Goal: Communication & Community: Answer question/provide support

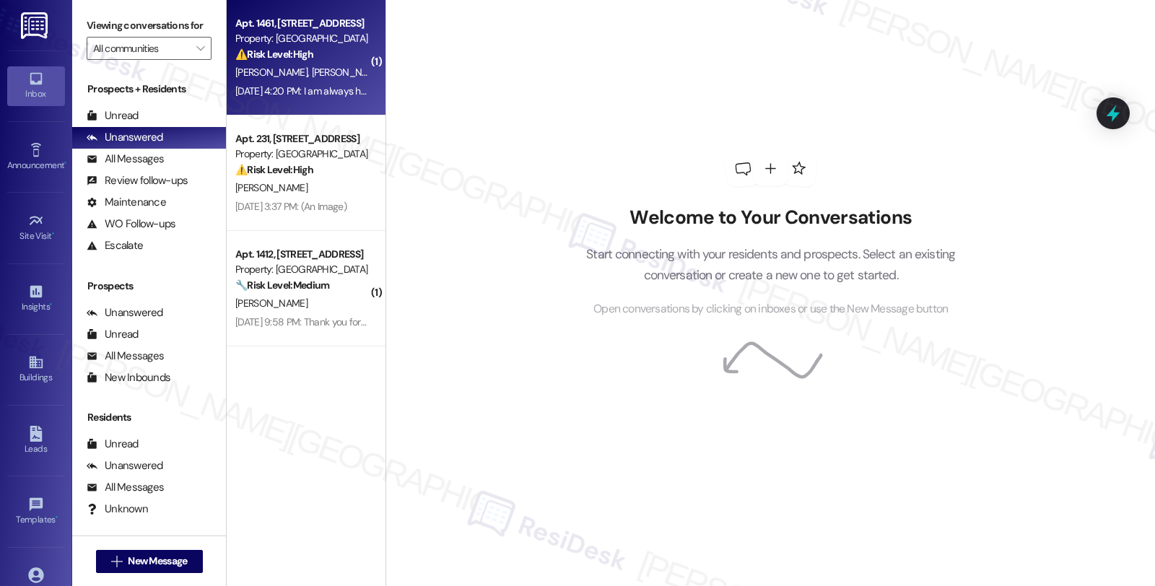
click at [352, 61] on div "⚠️ Risk Level: High The resident reports smoke emanating from the dishwasher, a…" at bounding box center [302, 54] width 134 height 15
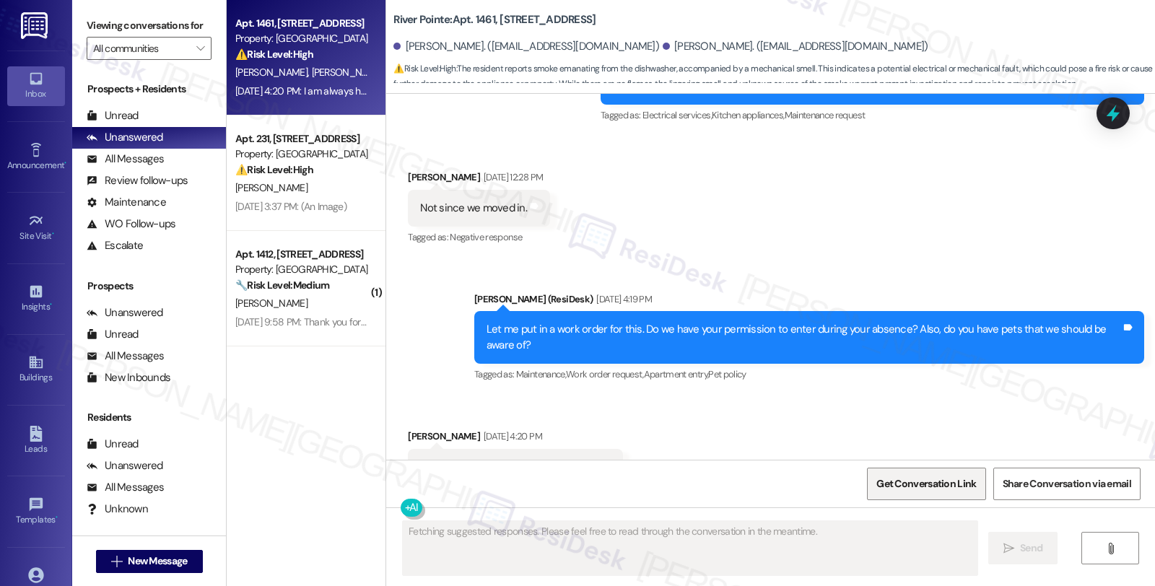
scroll to position [3744, 0]
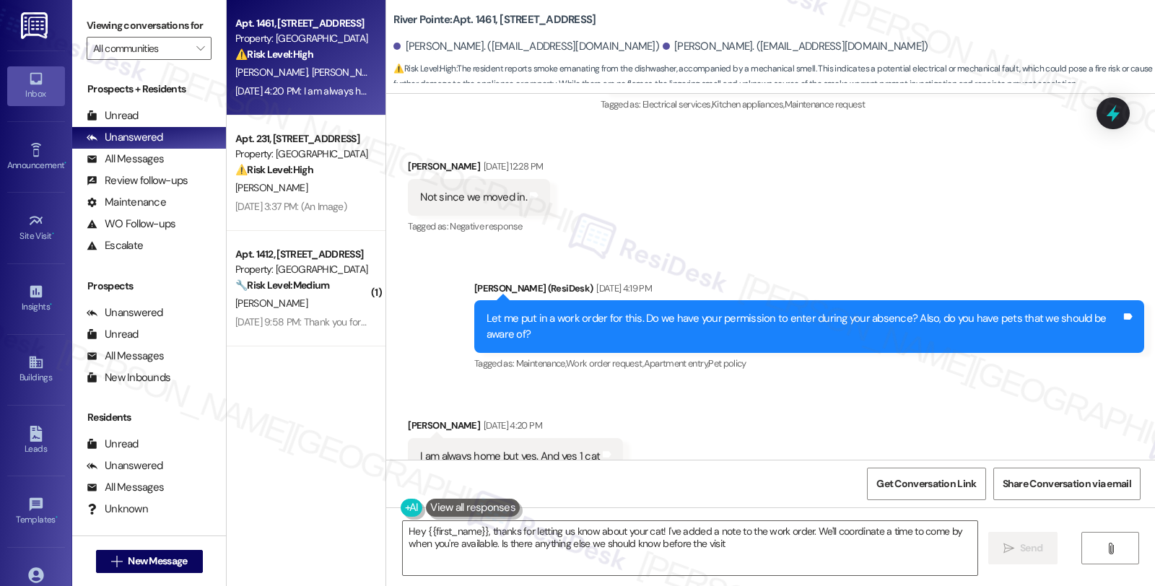
type textarea "Hey {{first_name}}, thanks for letting us know about your cat! I've added a not…"
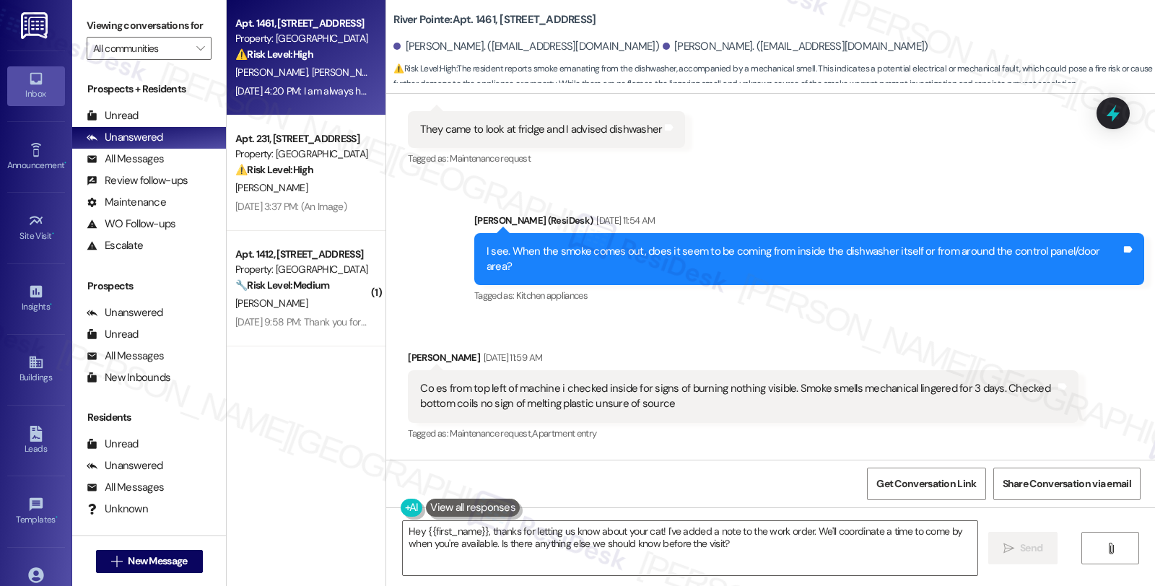
scroll to position [3264, 0]
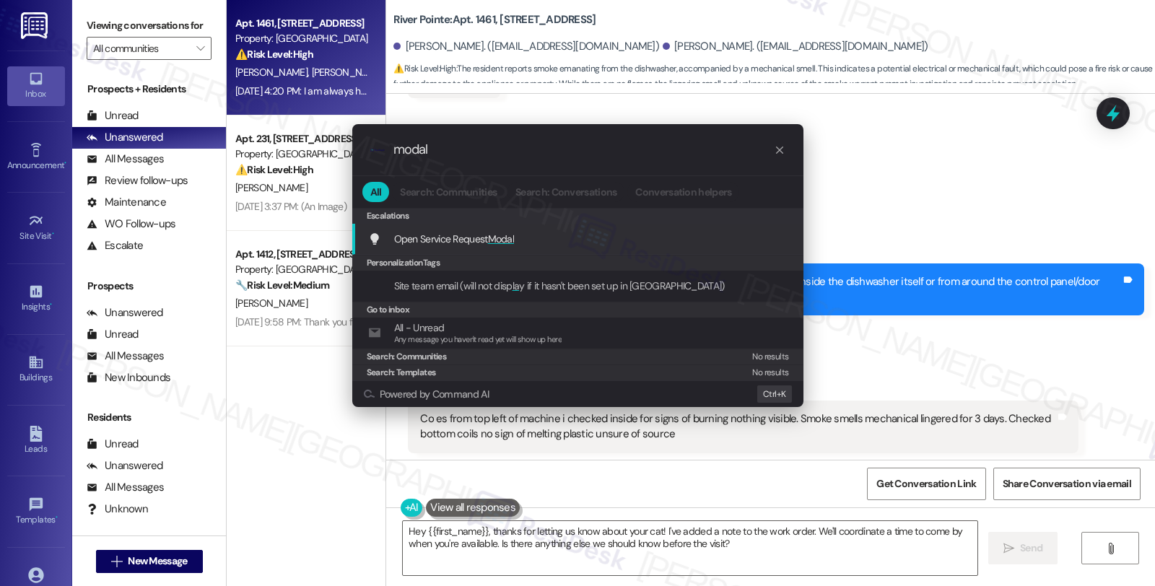
click at [968, 135] on div ".cls-1{fill:#0a055f;}.cls-2{fill:#0cc4c4;} resideskLogoBlueOrange modal All Sea…" at bounding box center [577, 293] width 1155 height 586
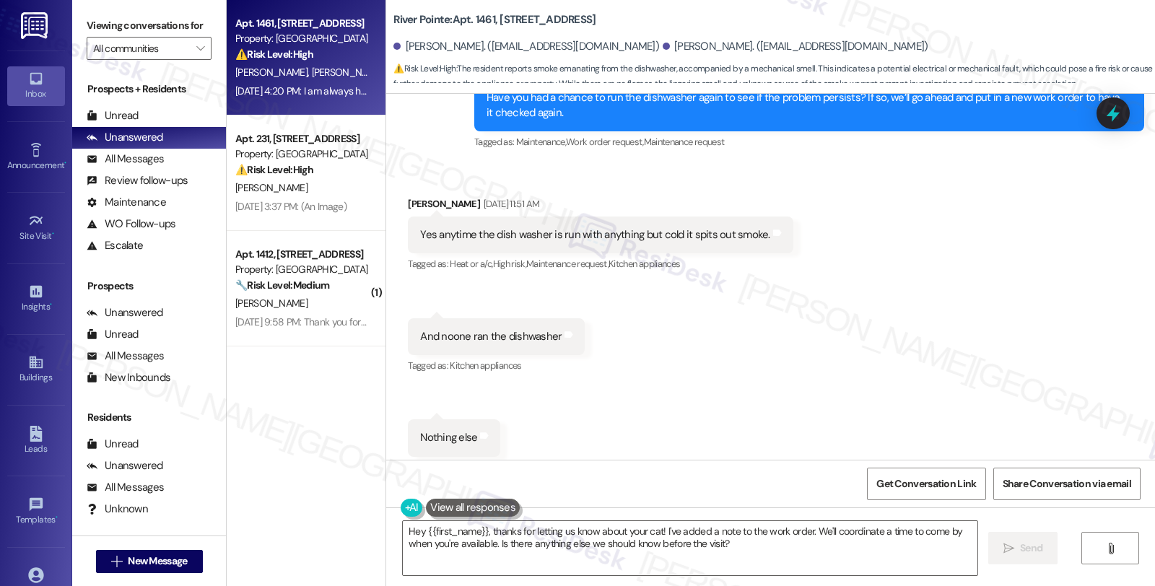
scroll to position [2862, 0]
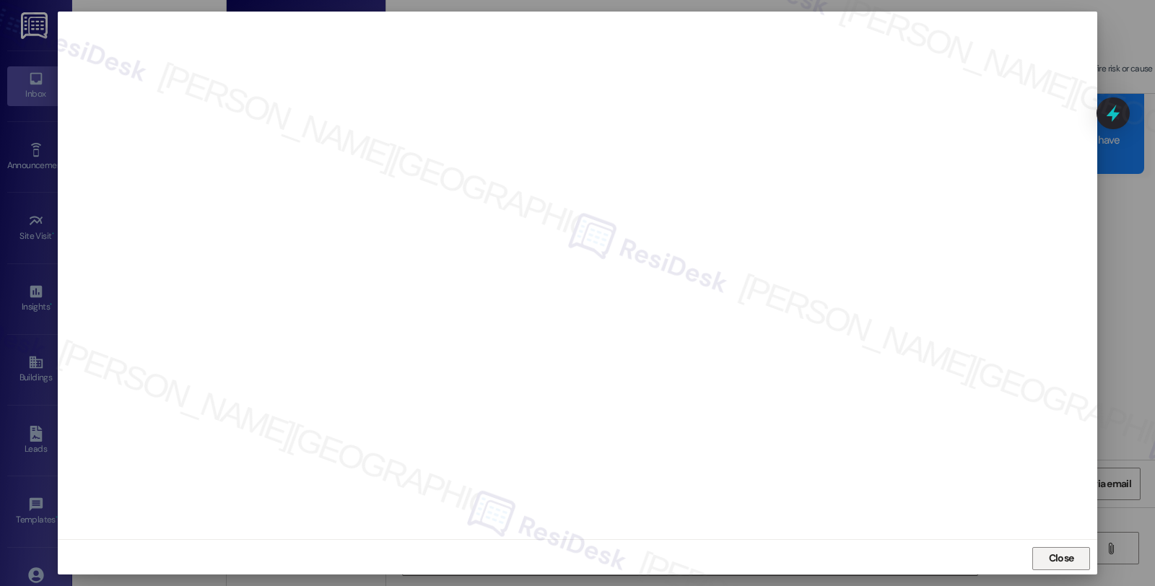
click at [1036, 551] on button "Close" at bounding box center [1061, 558] width 58 height 23
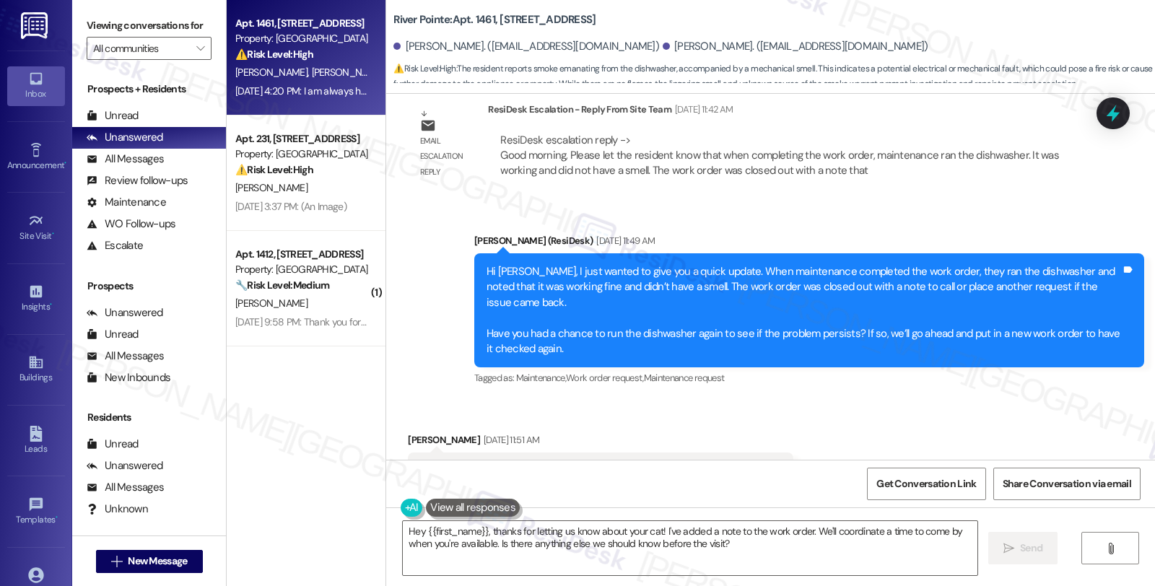
scroll to position [2702, 0]
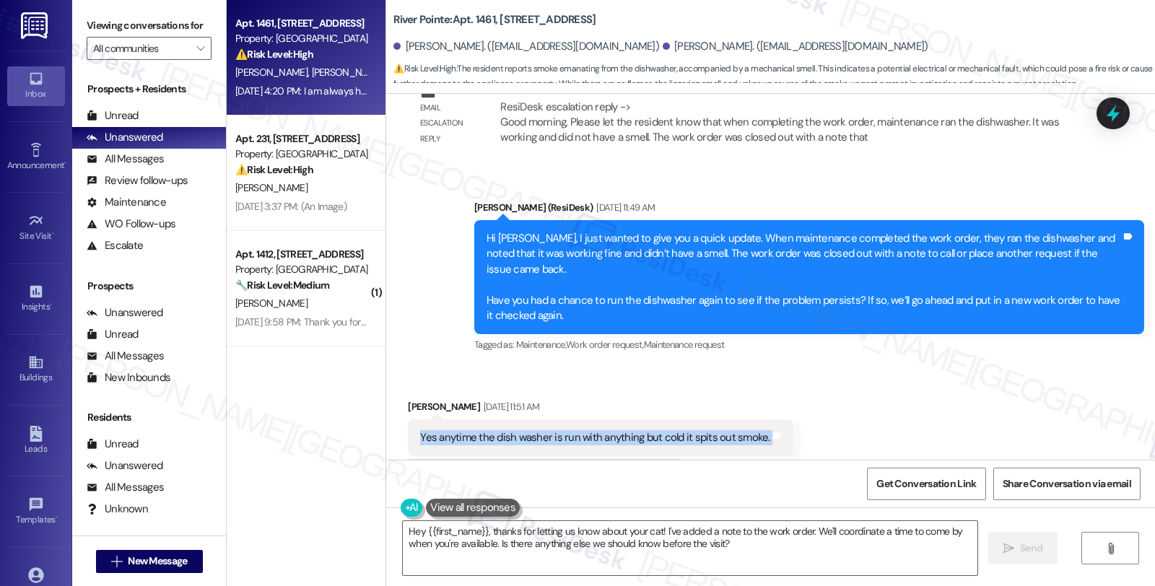
drag, startPoint x: 401, startPoint y: 399, endPoint x: 869, endPoint y: 435, distance: 469.9
click at [869, 435] on div "Received via SMS Daniel Hodge Sep 05, 2025 at 11:51 AM Yes anytime the dish was…" at bounding box center [770, 570] width 769 height 406
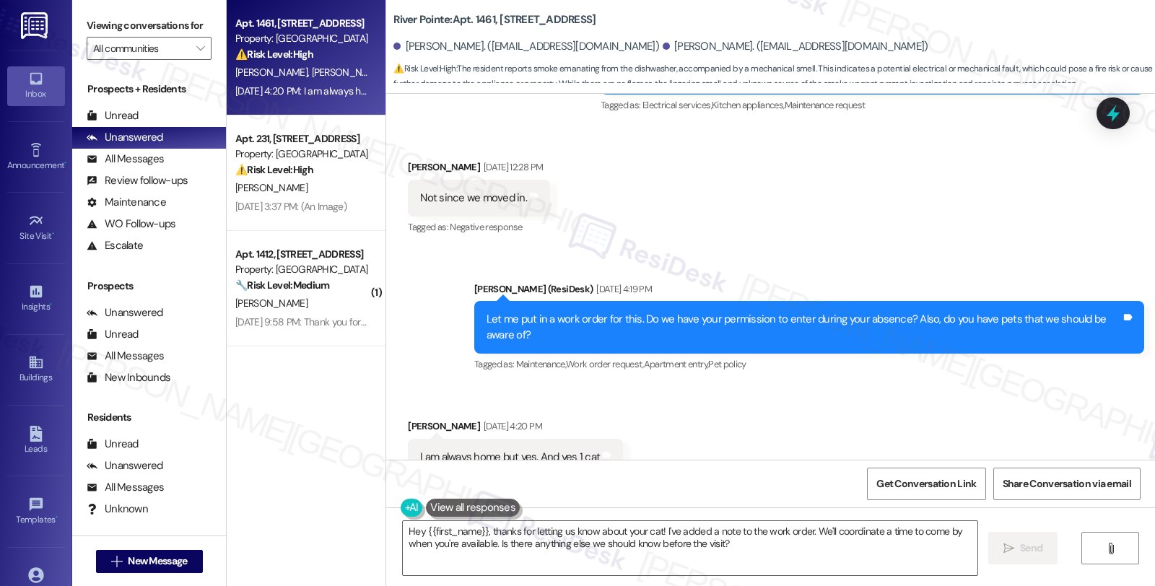
scroll to position [3745, 0]
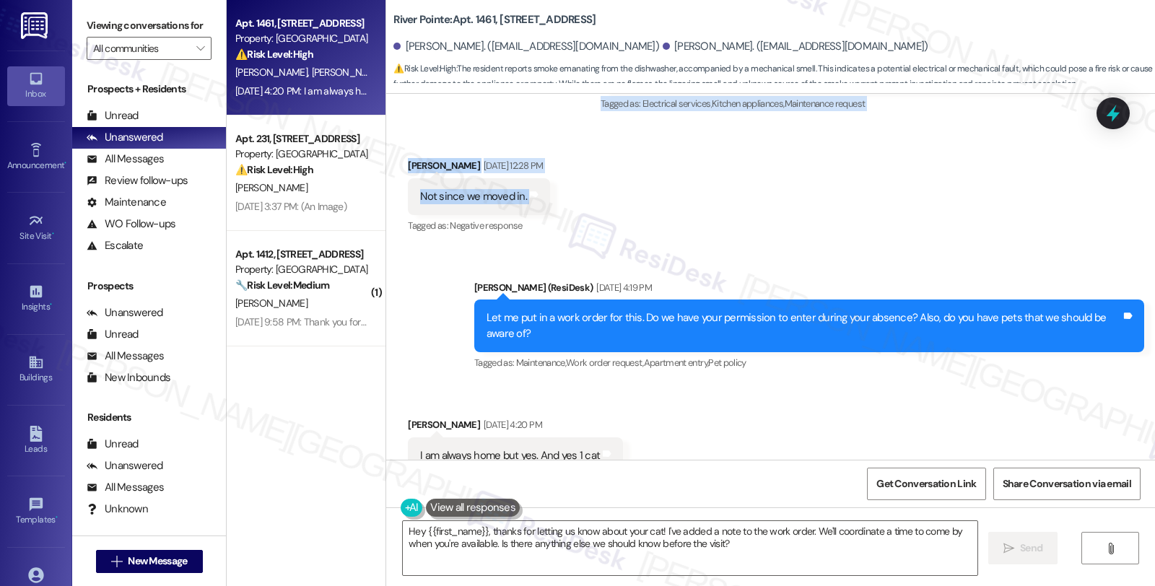
click at [615, 164] on div "Received via SMS Daniel Hodge Sep 05, 2025 at 12:28 PM Not since we moved in. T…" at bounding box center [770, 187] width 769 height 122
copy div "Yes anytime the dish washer is run with anything but cold it spits out smoke. T…"
click at [1113, 116] on icon at bounding box center [1112, 114] width 17 height 22
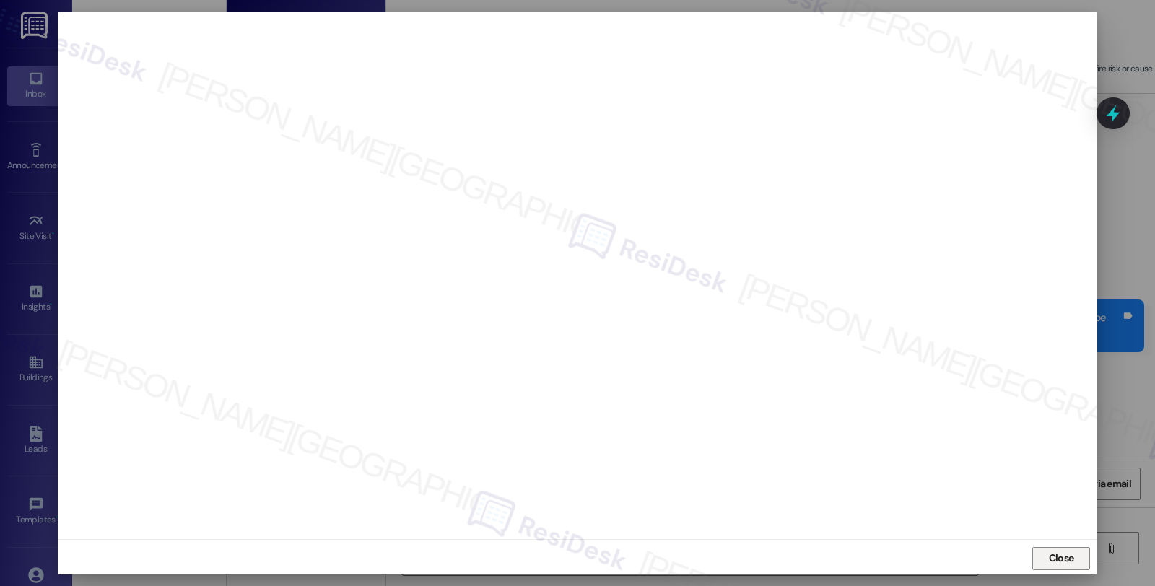
click at [1052, 561] on span "Close" at bounding box center [1061, 558] width 25 height 15
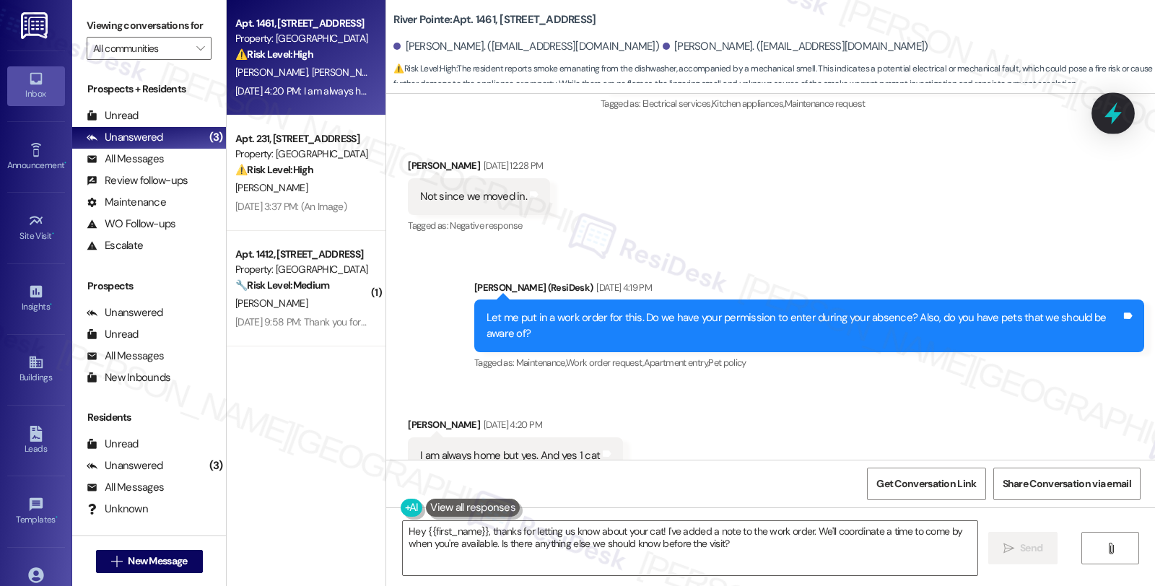
click at [1123, 119] on icon at bounding box center [1113, 113] width 25 height 25
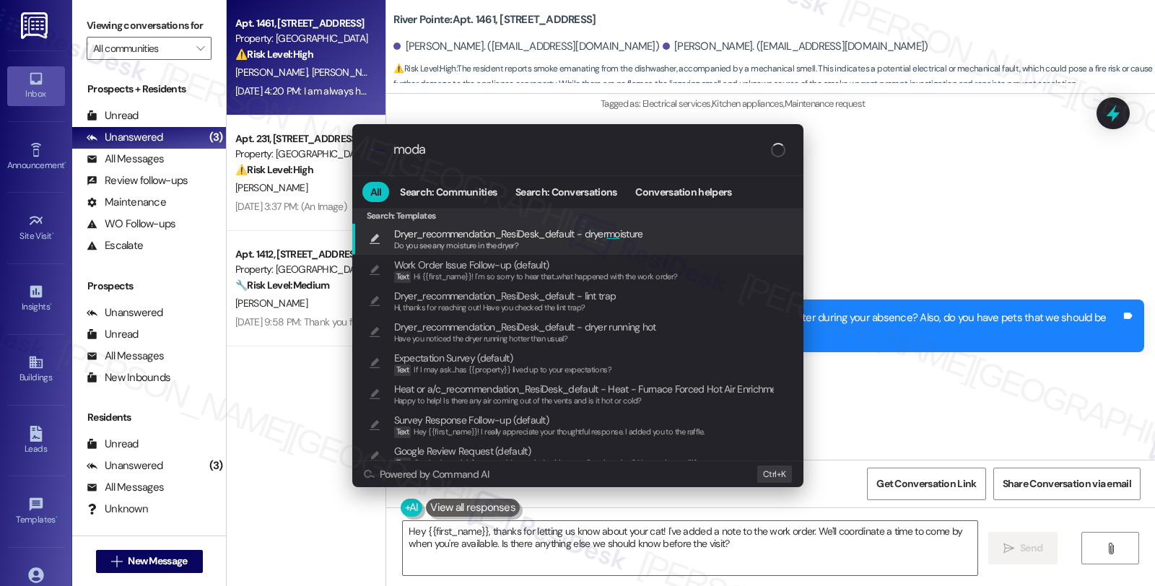
type input "modal"
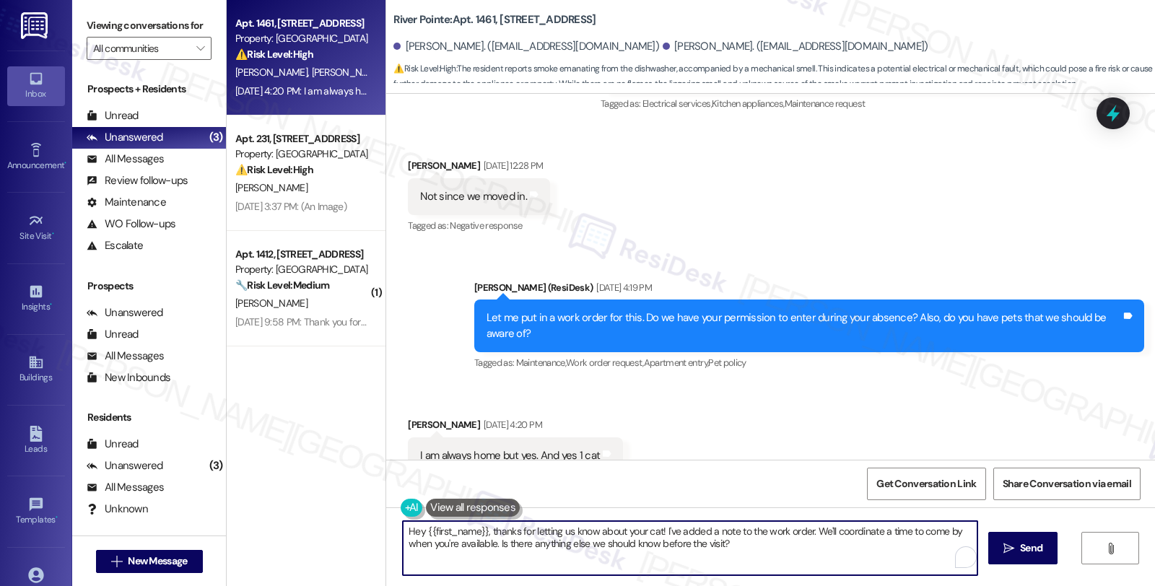
type textarea "Hey {{first_name}}, thanks for letting us know about your cat! I've added a not…"
click at [1113, 109] on icon at bounding box center [1112, 114] width 17 height 22
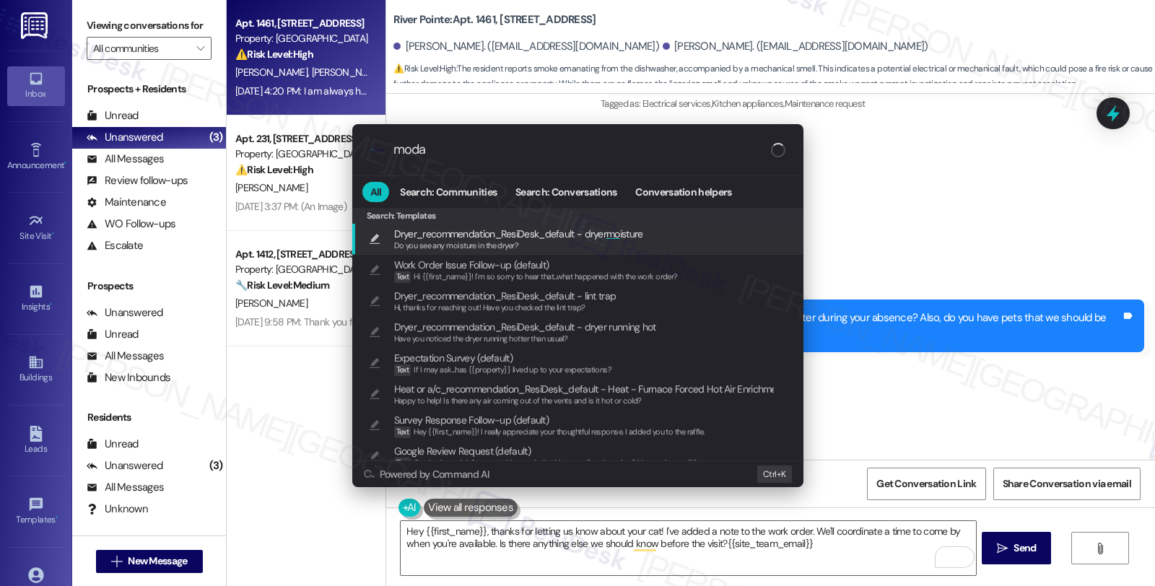
type input "modal"
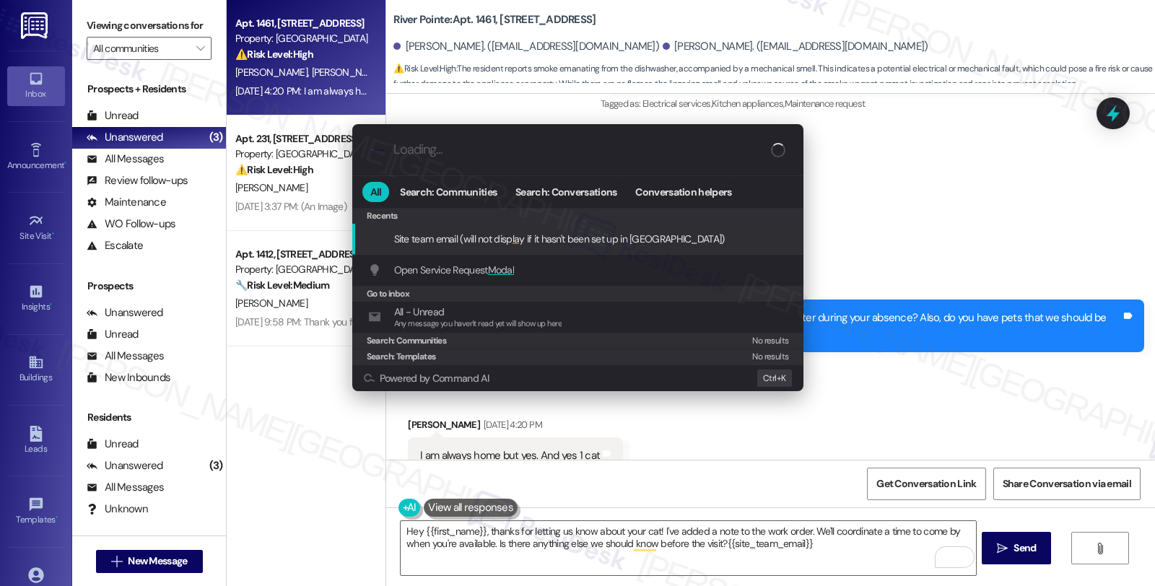
type textarea "Hey {{first_name}}, thanks for letting us know about your cat! I've added a not…"
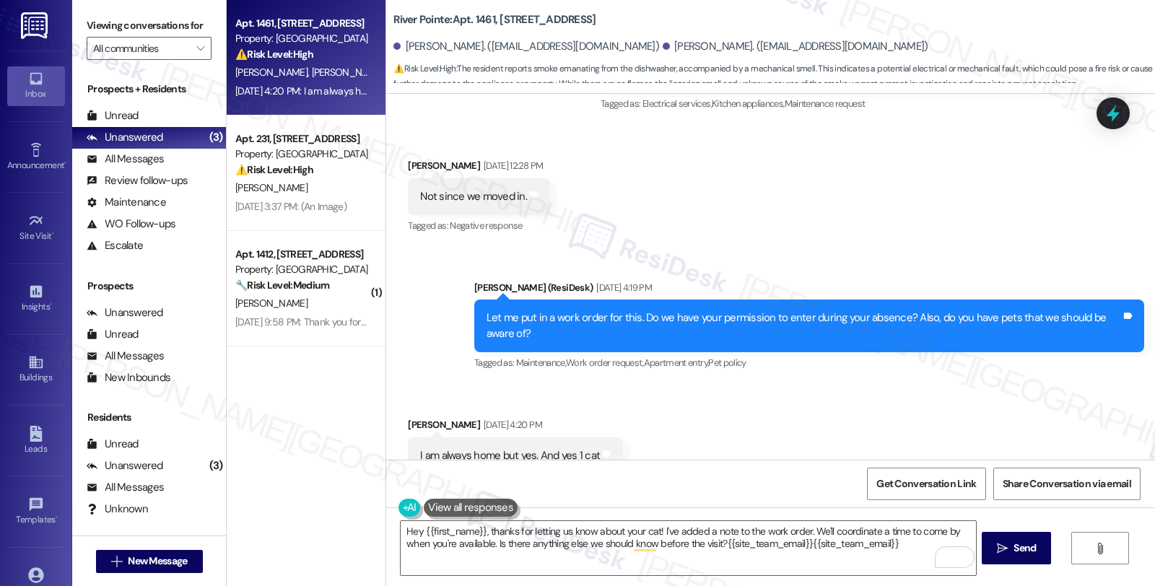
click at [939, 189] on div "Received via SMS Daniel Hodge Sep 05, 2025 at 12:28 PM Not since we moved in. T…" at bounding box center [770, 187] width 769 height 122
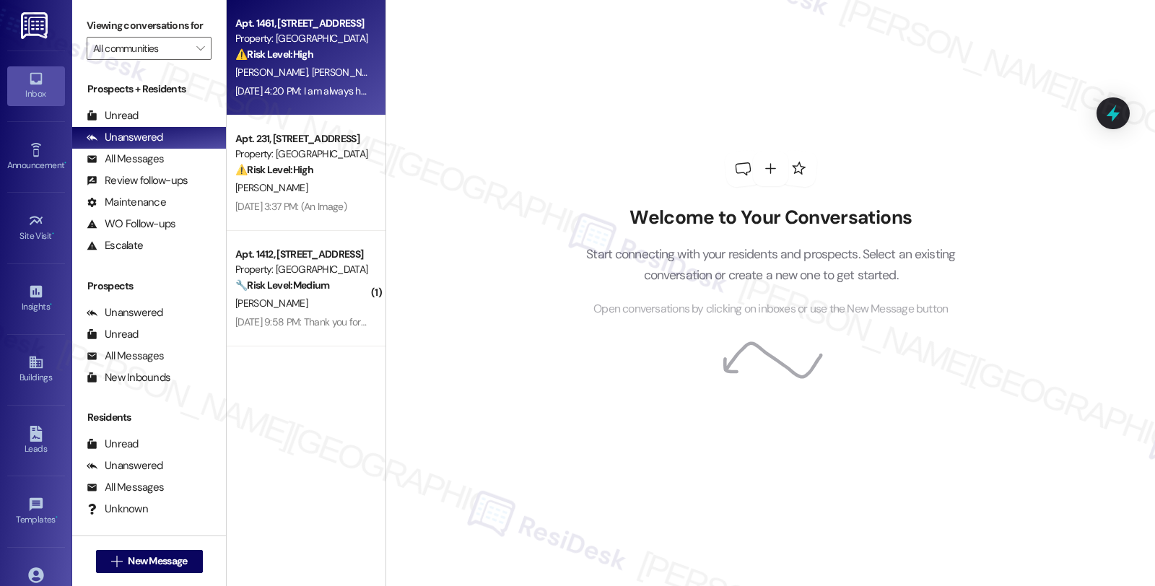
click at [336, 59] on div "⚠️ Risk Level: High The resident reports smoke emanating from the dishwasher, a…" at bounding box center [302, 54] width 134 height 15
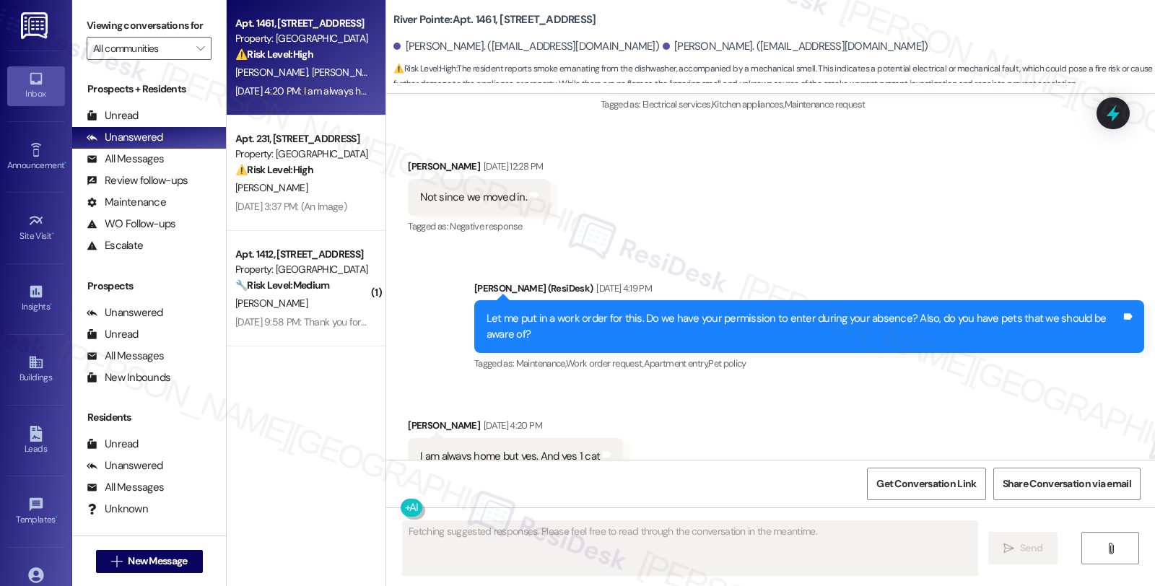
scroll to position [3745, 0]
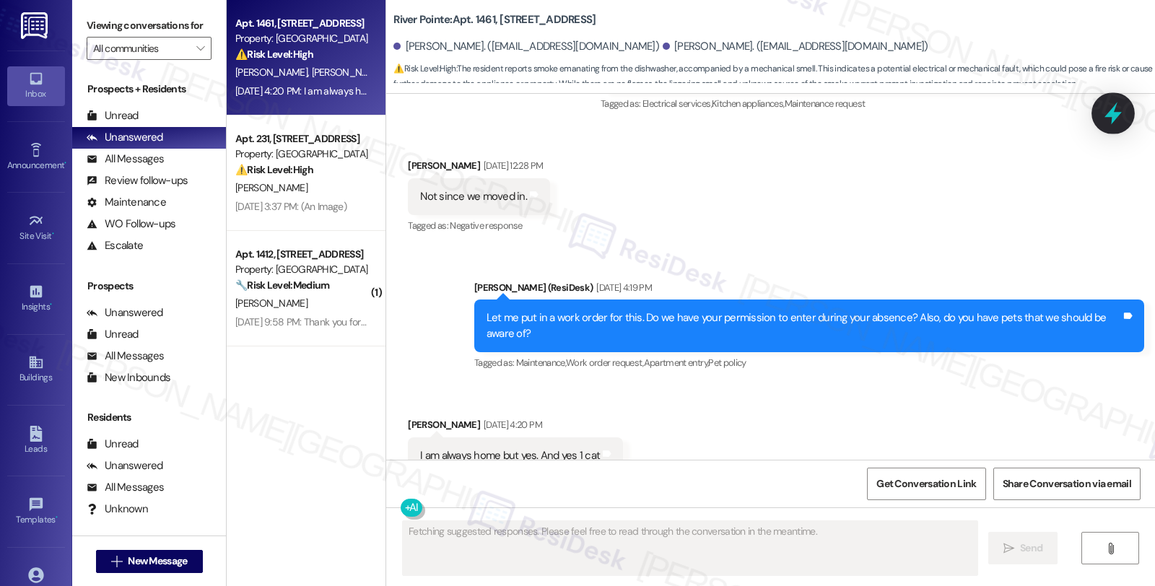
click at [1115, 115] on icon at bounding box center [1112, 114] width 17 height 22
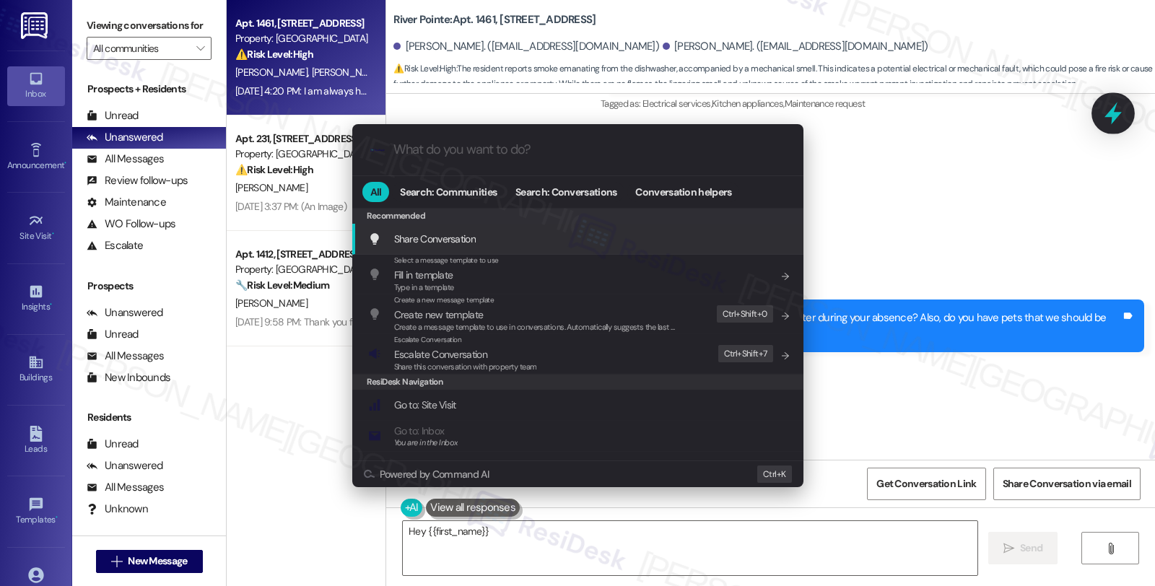
type textarea "Hey {{first_name}},"
type input "m"
type textarea "Hey {{first_name}}, I've"
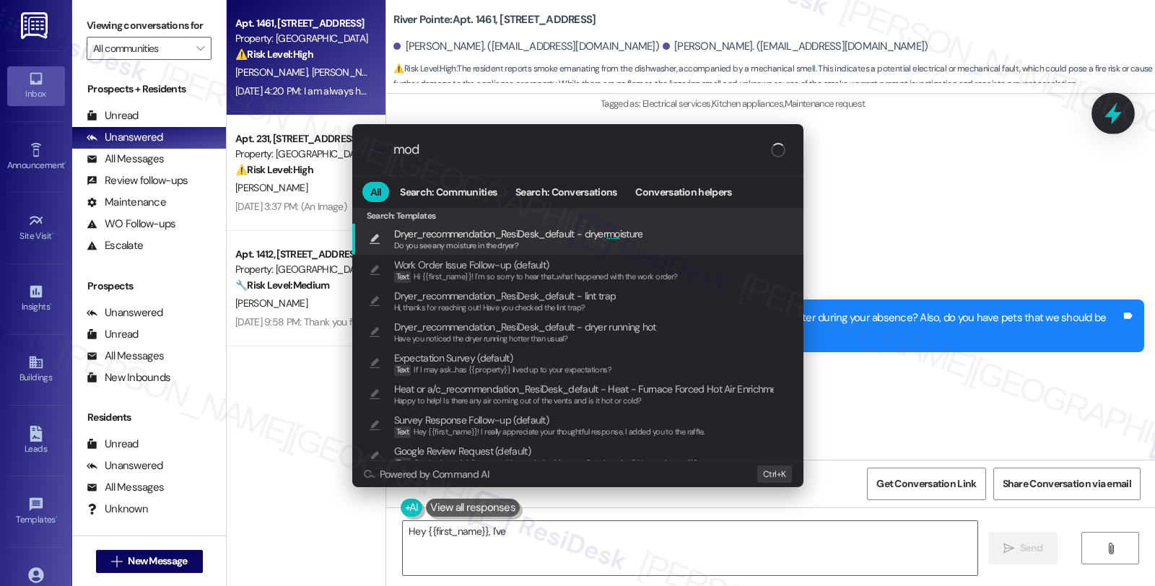
type input "moda"
type textarea "Hey {{first_name}}, I've made"
type input "modal"
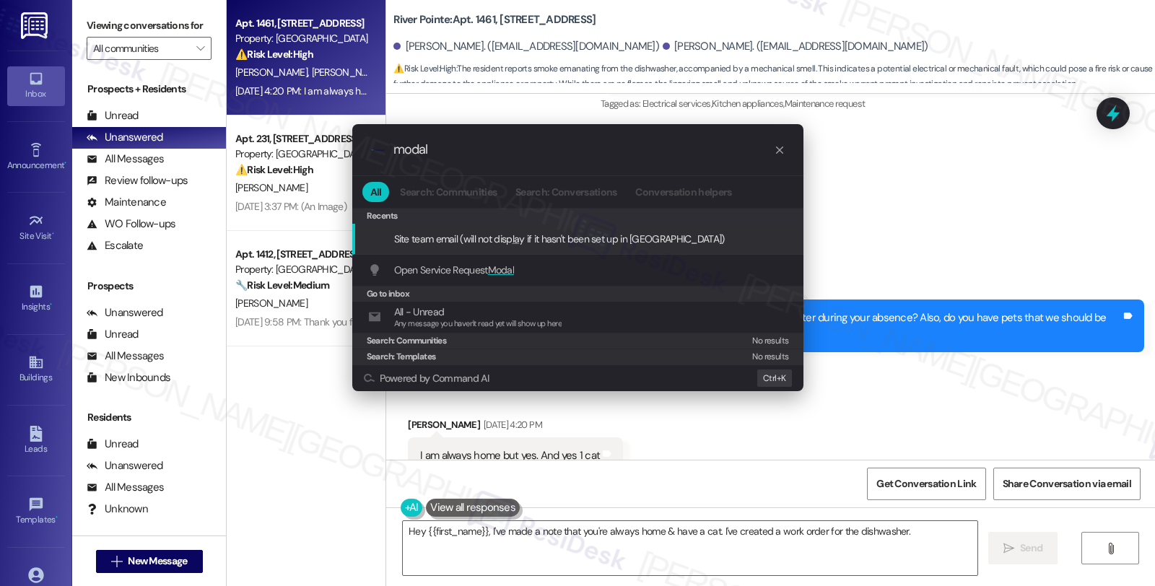
type textarea "Hey {{first_name}}, I've made a note that you're always home & have a cat. I've…"
type input "modal"
click at [493, 271] on span "Modal" at bounding box center [501, 269] width 27 height 13
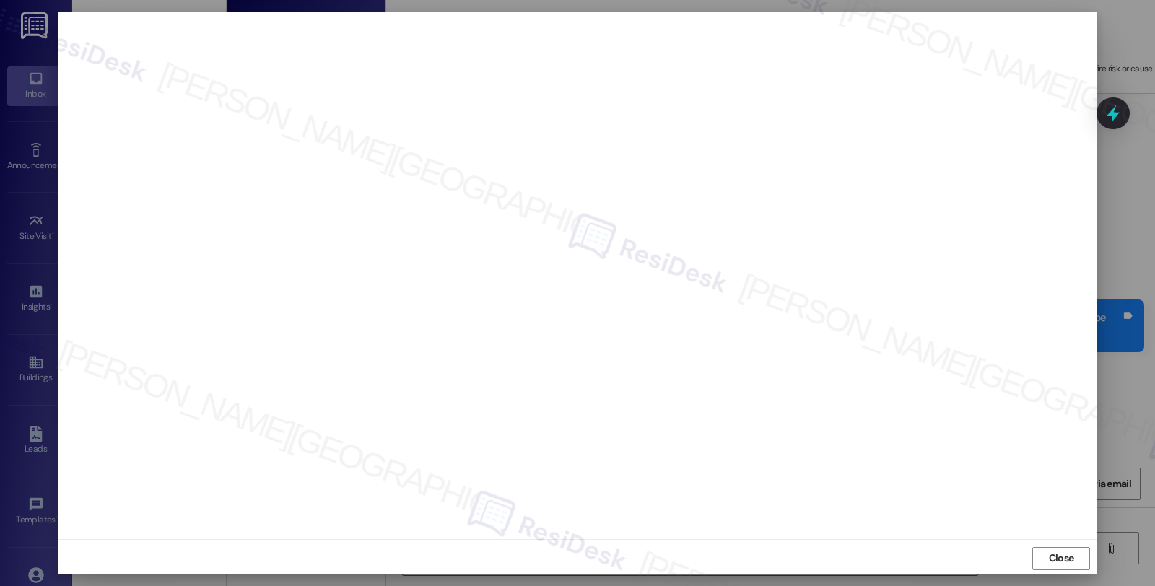
scroll to position [2, 0]
click at [1063, 554] on span "Close" at bounding box center [1061, 556] width 25 height 15
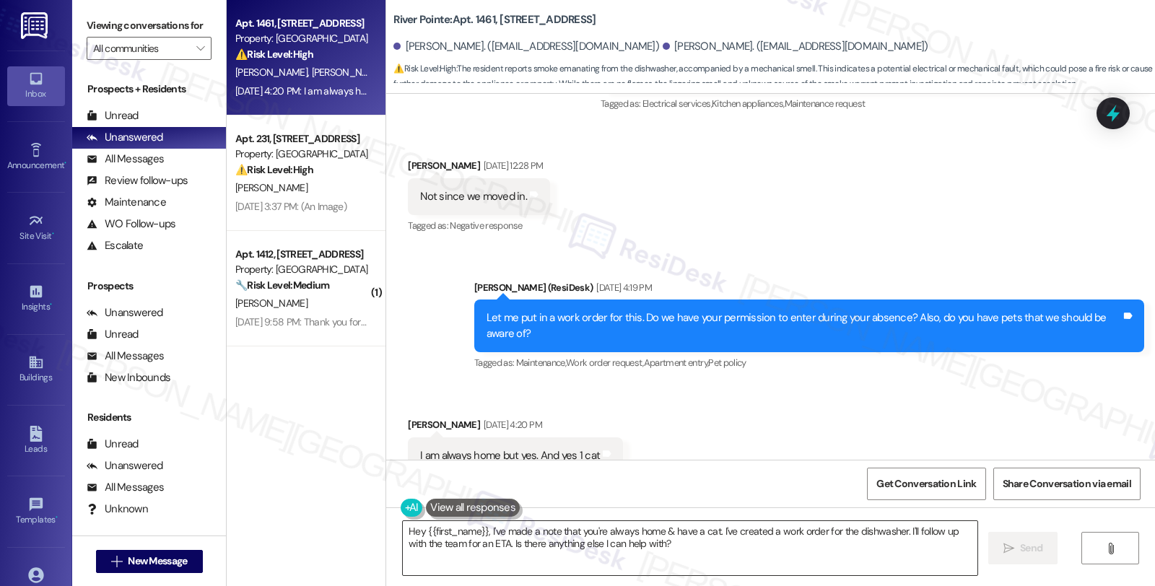
click at [403, 532] on textarea "Hey {{first_name}}, I've made a note that you're always home & have a cat. I've…" at bounding box center [690, 548] width 575 height 54
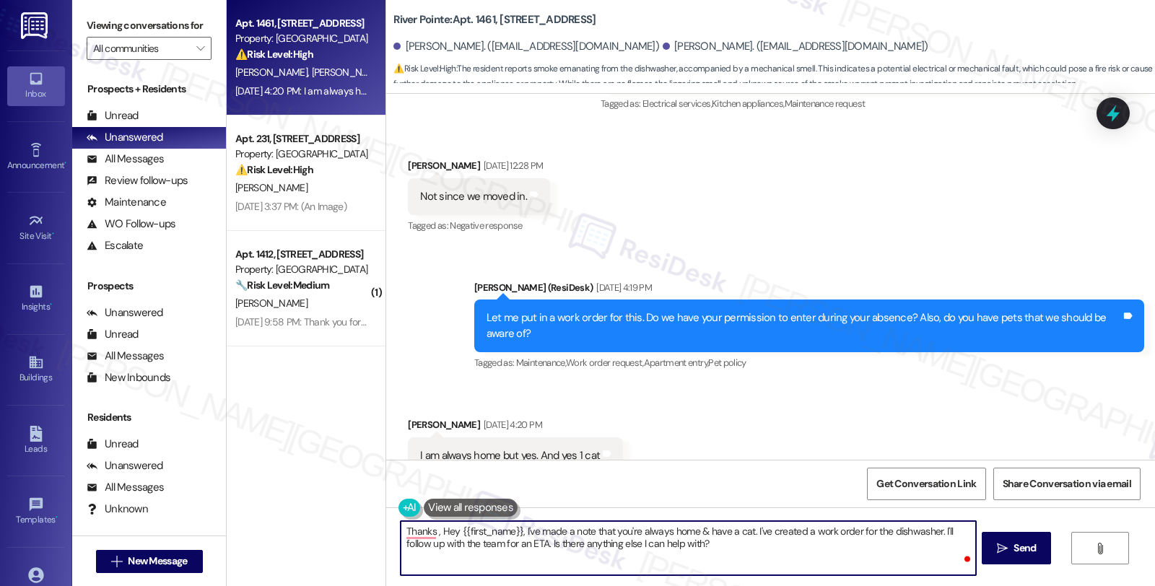
paste textarea "282869"
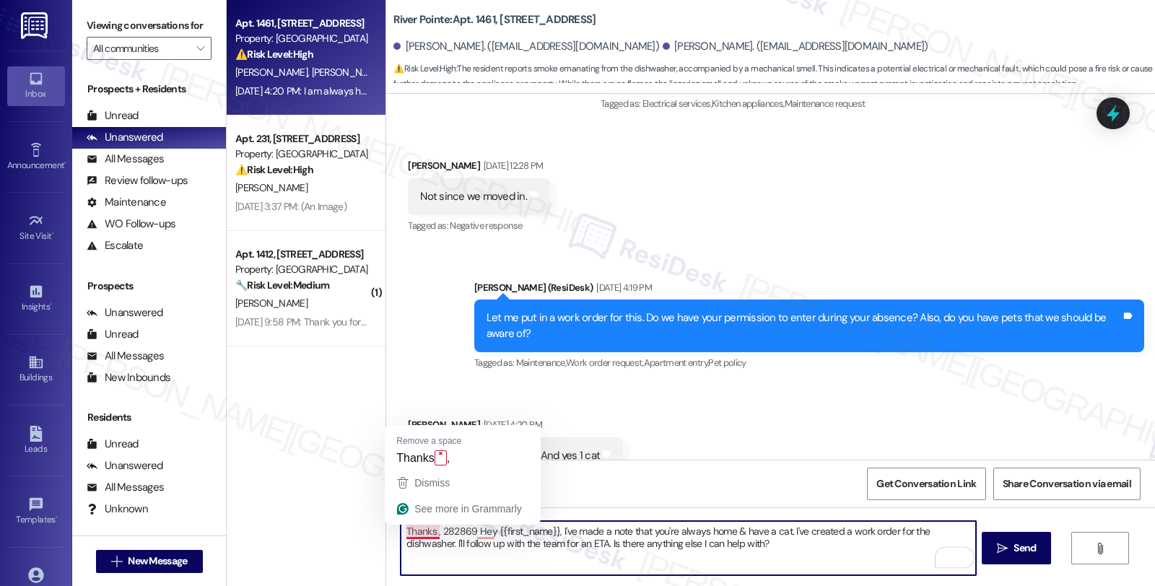
click at [401, 531] on textarea "Thanks , 282869 Hey {{first_name}}, I've made a note that you're always home & …" at bounding box center [688, 548] width 575 height 54
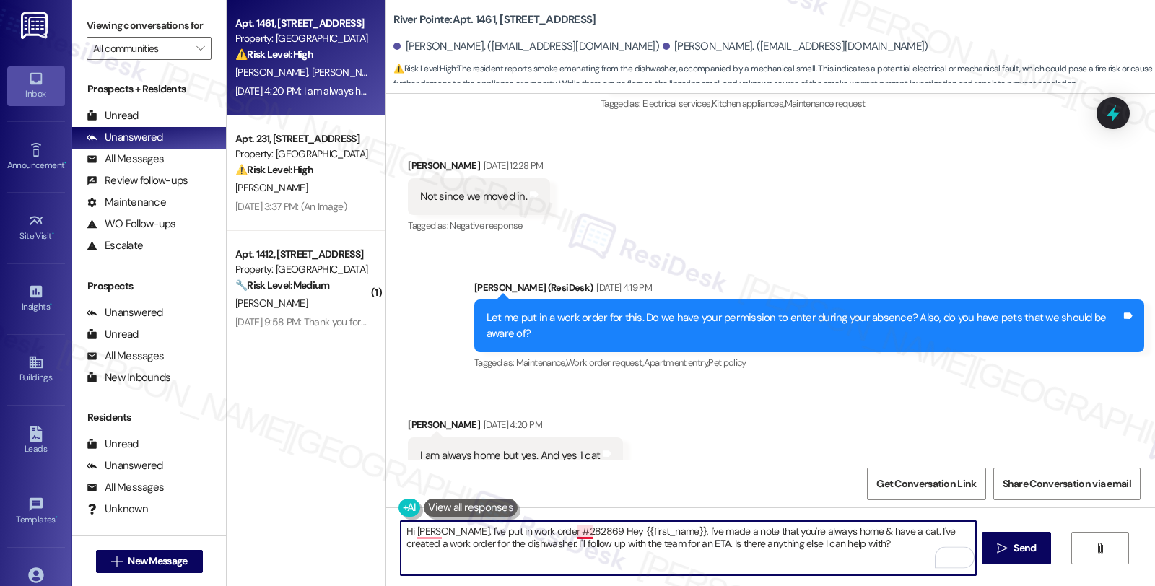
click at [567, 531] on textarea "Hi [PERSON_NAME]. I've put in work order #282869 Hey {{first_name}}, I've made …" at bounding box center [688, 548] width 575 height 54
click at [785, 537] on textarea "Hi [PERSON_NAME]. I've put in work order #282869 to have the dishwasher checked…" at bounding box center [688, 548] width 575 height 54
drag, startPoint x: 936, startPoint y: 529, endPoint x: 936, endPoint y: 546, distance: 16.6
click at [936, 546] on textarea "Hi [PERSON_NAME]. I've put in work order #282869 to have the dishwasher checked…" at bounding box center [688, 548] width 575 height 54
type textarea "Hi [PERSON_NAME]. I've put in work order #282869 to have the dishwasher checked…"
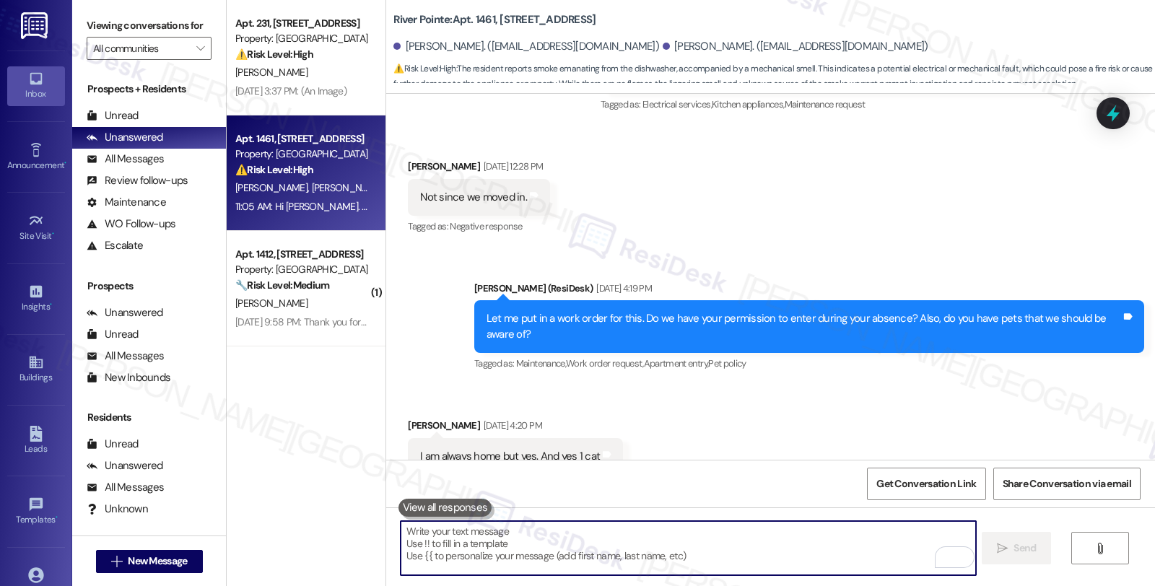
scroll to position [3861, 0]
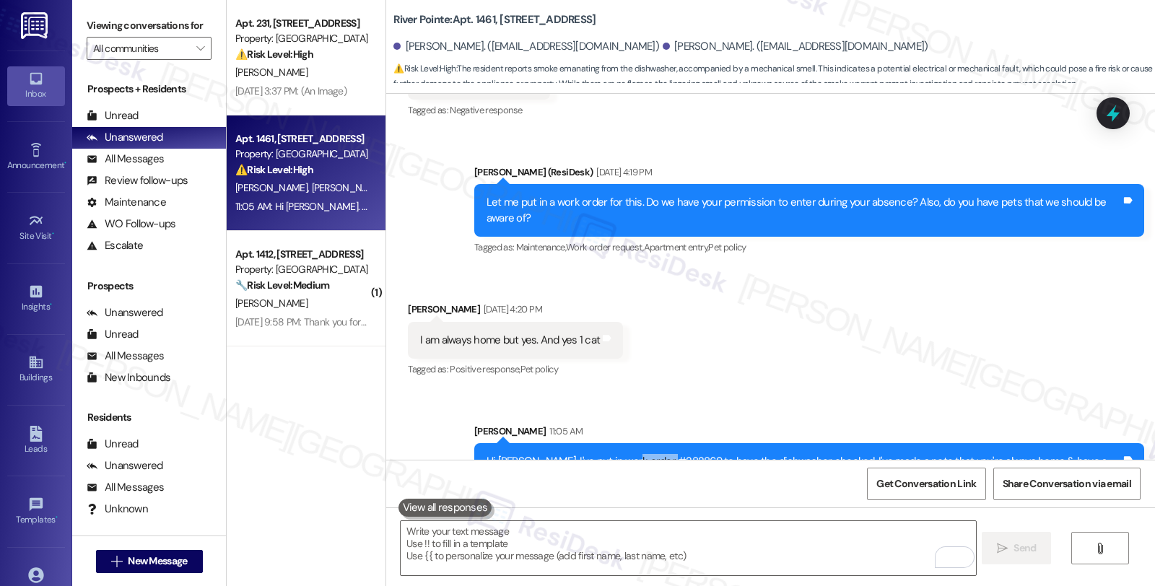
drag, startPoint x: 612, startPoint y: 411, endPoint x: 658, endPoint y: 409, distance: 45.6
click at [658, 454] on div "Hi [PERSON_NAME]. I've put in work order #282869 to have the dishwasher checked…" at bounding box center [804, 469] width 635 height 31
copy div "#282869"
click at [1110, 103] on icon at bounding box center [1113, 113] width 25 height 25
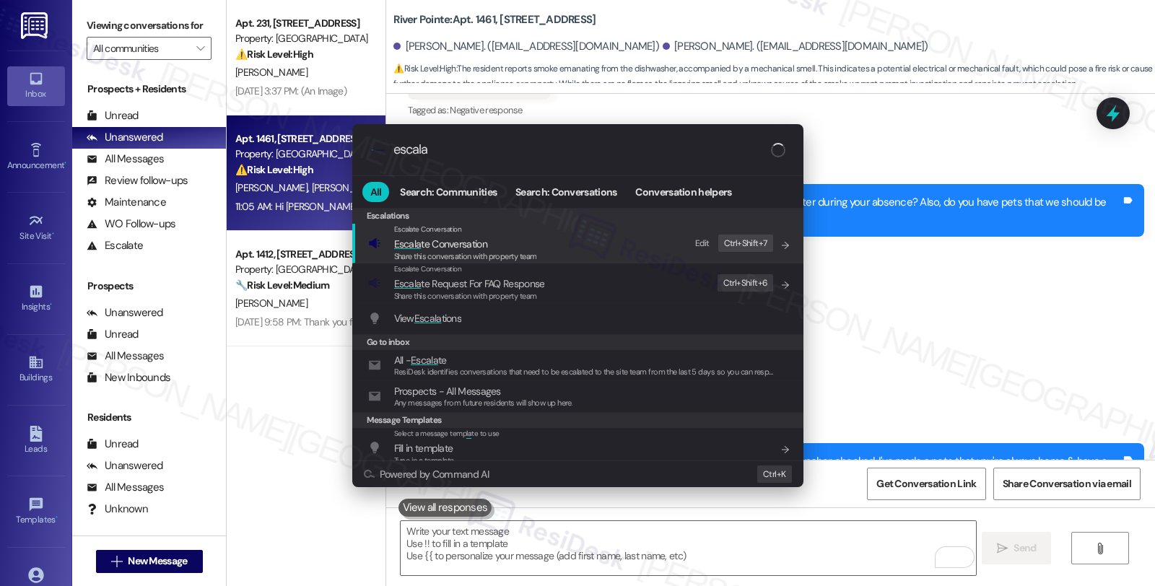
type input "escala"
click at [433, 245] on span "Escala te Conversation" at bounding box center [440, 243] width 93 height 13
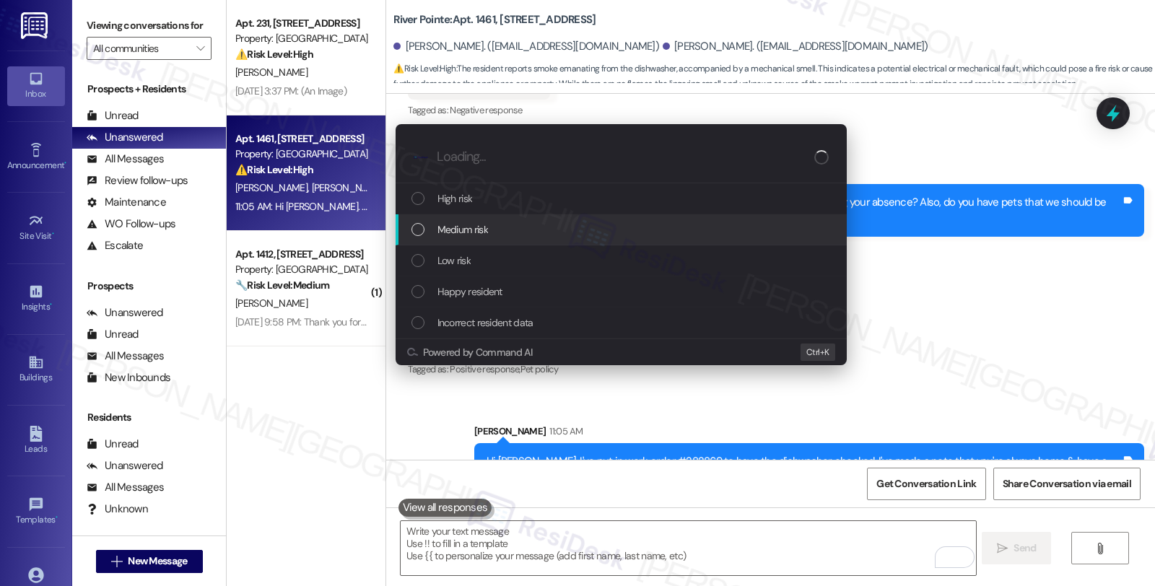
click at [437, 229] on span "Medium risk" at bounding box center [462, 230] width 51 height 16
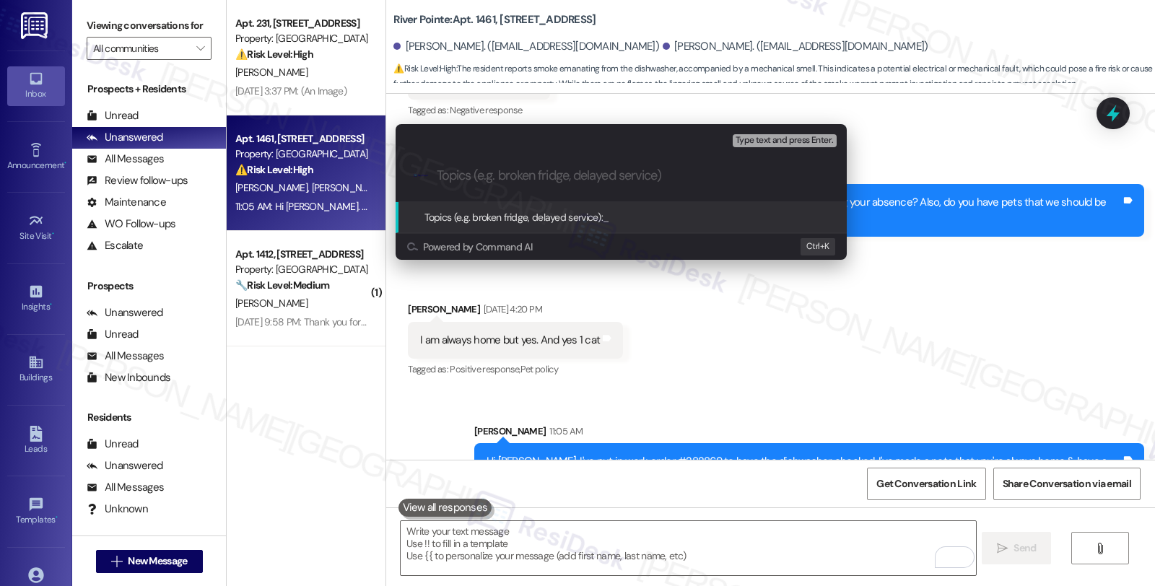
paste input "#282869"
click at [437, 171] on input "#282869 (dishwasher)" at bounding box center [627, 175] width 380 height 15
paste input "Work Order Filed by ResiDesk - WO #"
type input "Work Order Filed by ResiDesk - WO #282869 (dishwasher)"
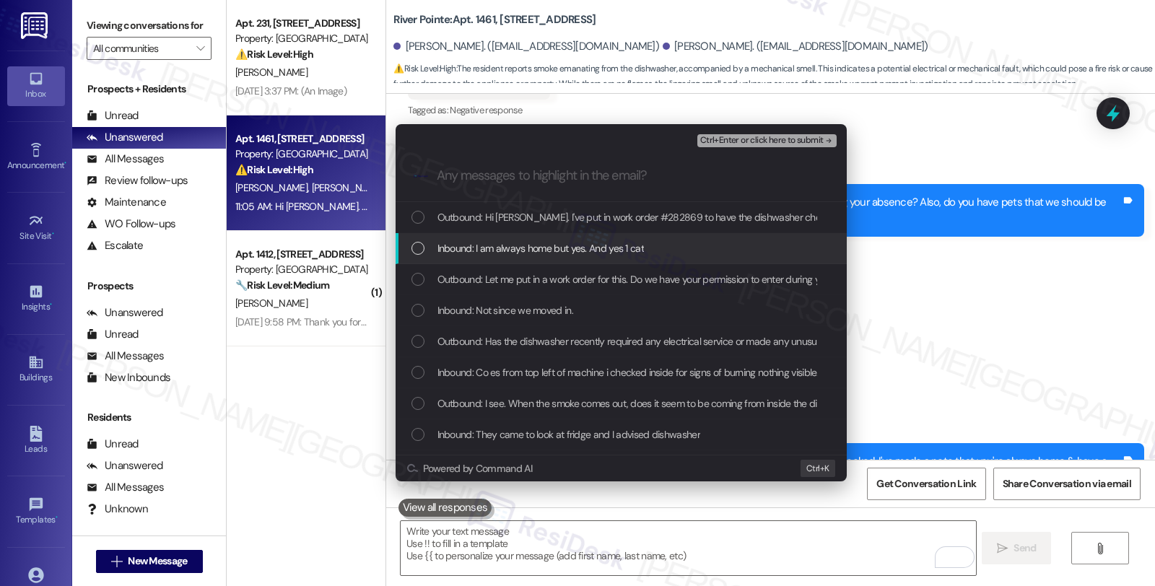
click at [539, 251] on span "Inbound: I am always home but yes. And yes 1 cat" at bounding box center [540, 248] width 206 height 16
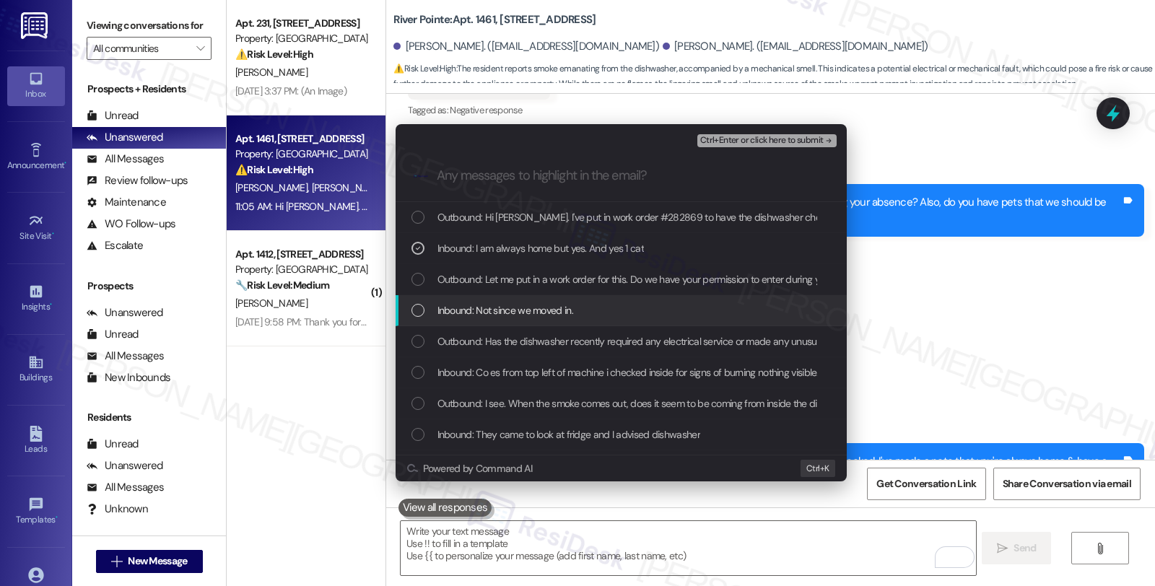
click at [524, 311] on span "Inbound: Not since we moved in." at bounding box center [505, 310] width 136 height 16
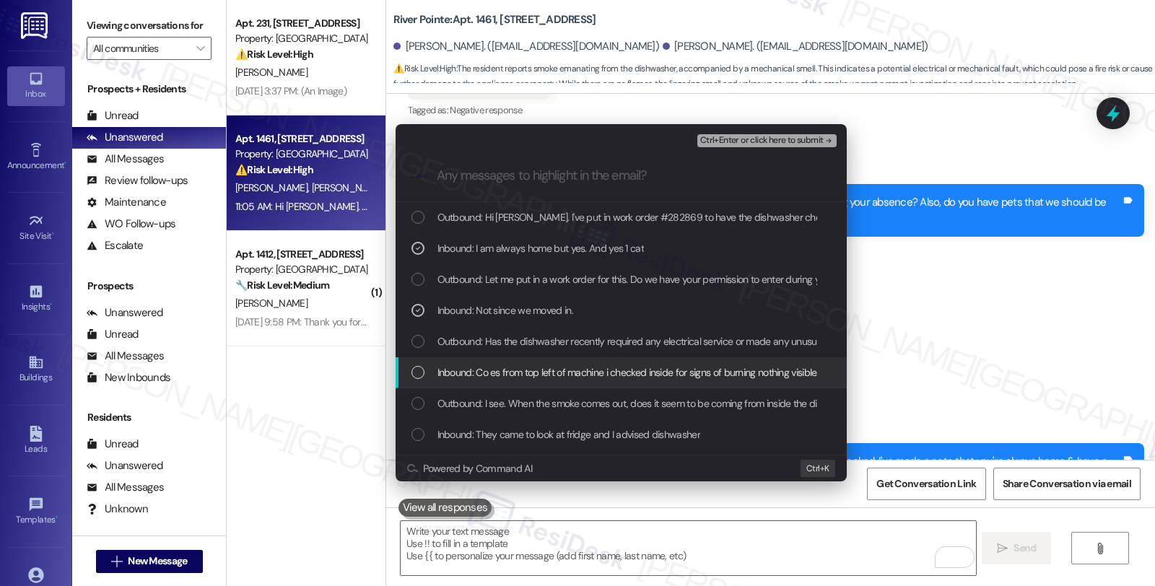
click at [507, 367] on span "Inbound: Co es from top left of machine i checked inside for signs of burning n…" at bounding box center [859, 373] width 845 height 16
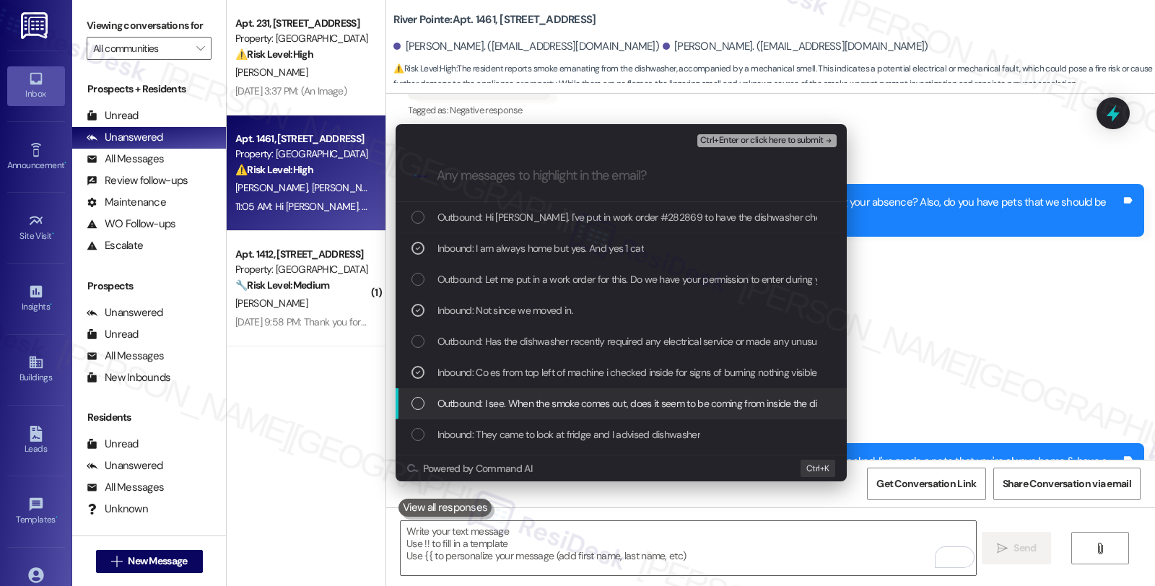
click at [603, 402] on span "Outbound: I see. When the smoke comes out, does it seem to be coming from insid…" at bounding box center [751, 404] width 629 height 16
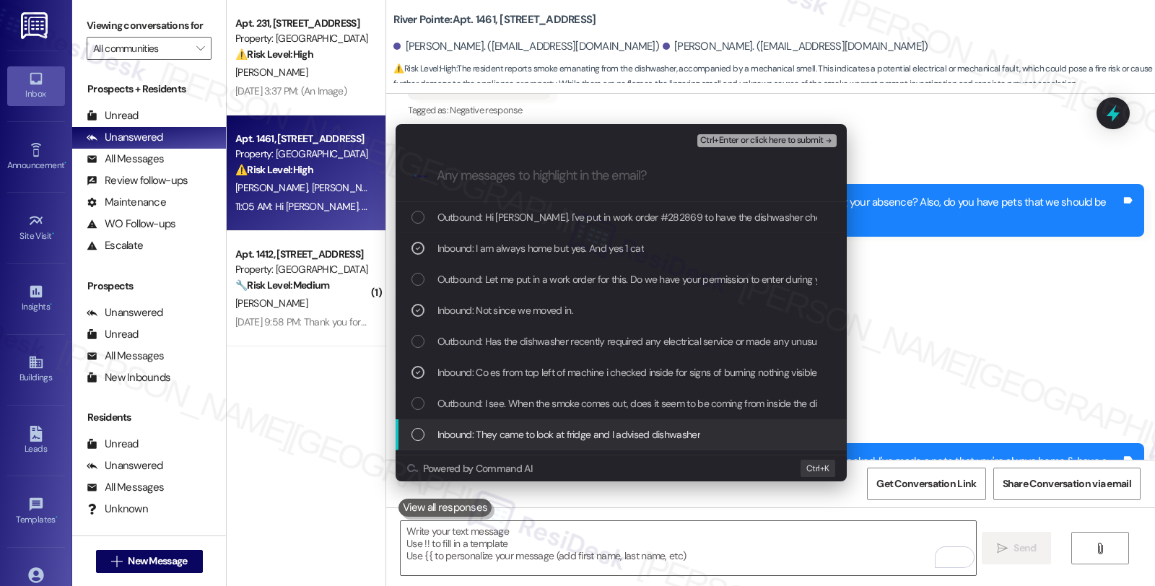
click at [580, 437] on span "Inbound: They came to look at fridge and I advised dishwasher" at bounding box center [568, 435] width 263 height 16
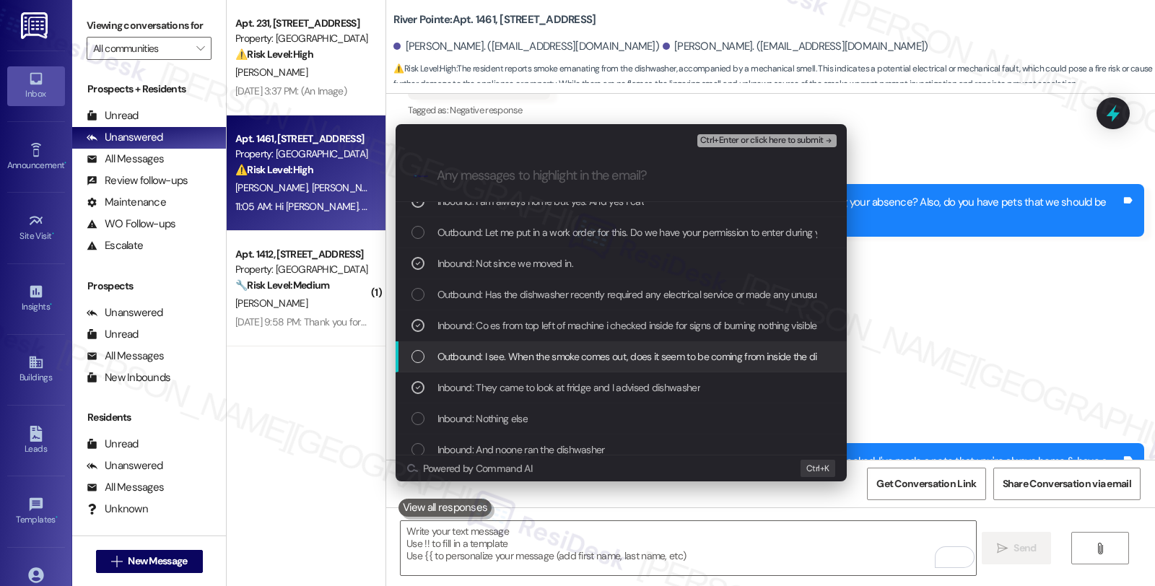
scroll to position [80, 0]
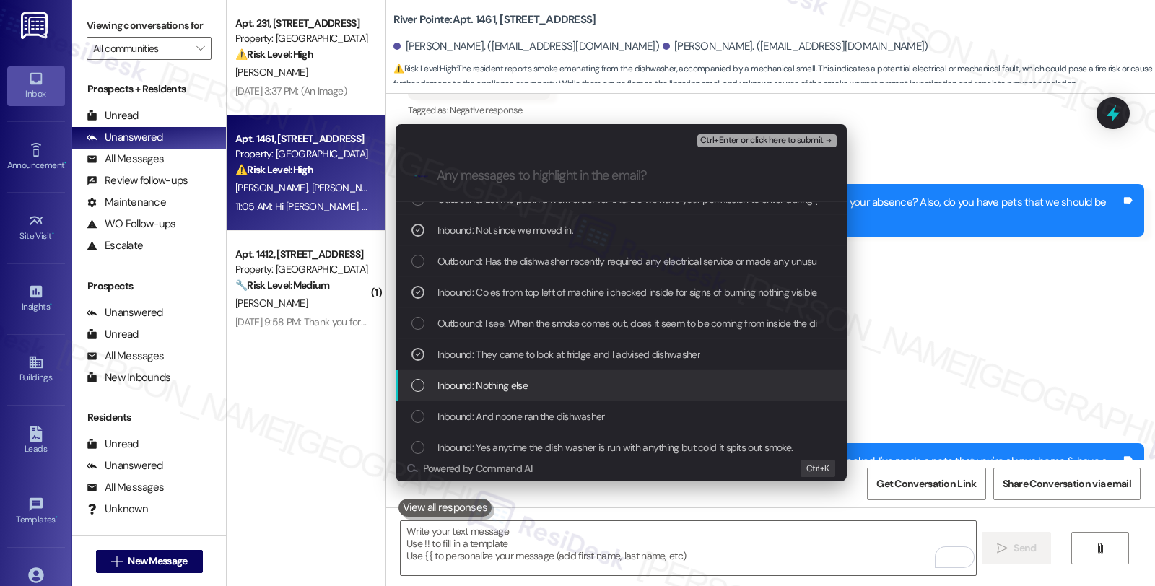
click at [523, 379] on span "Inbound: Nothing else" at bounding box center [482, 386] width 90 height 16
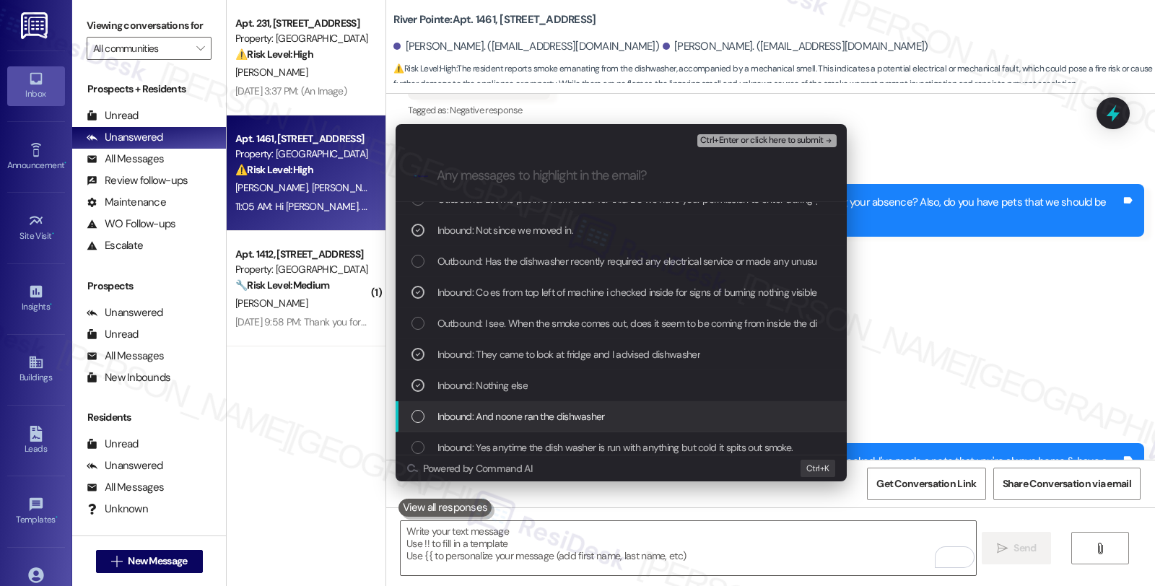
click at [526, 413] on span "Inbound: And noone ran the dishwasher" at bounding box center [520, 417] width 167 height 16
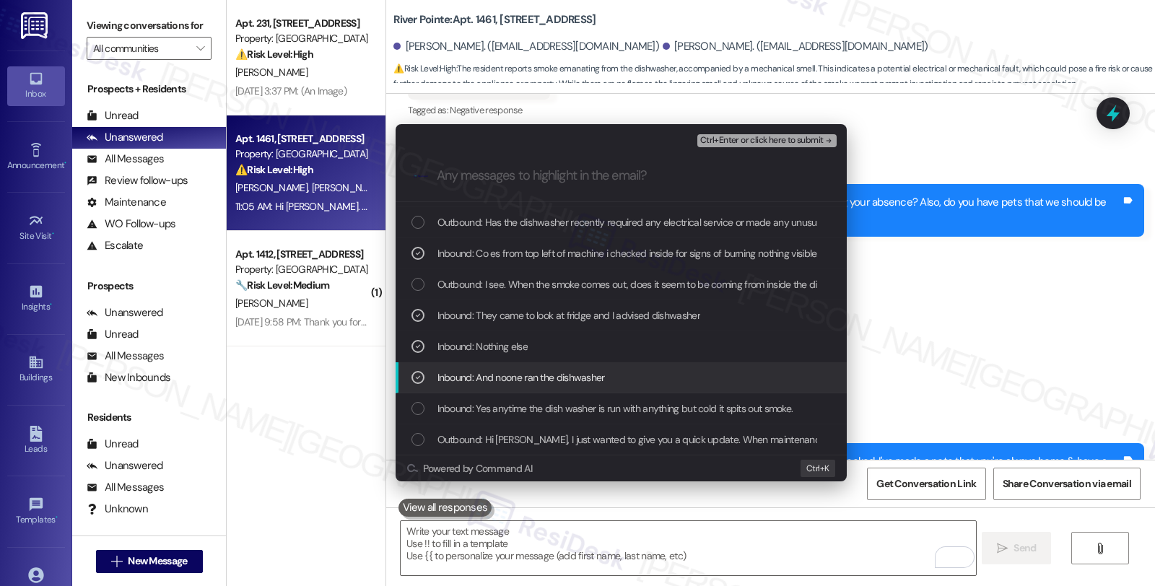
scroll to position [240, 0]
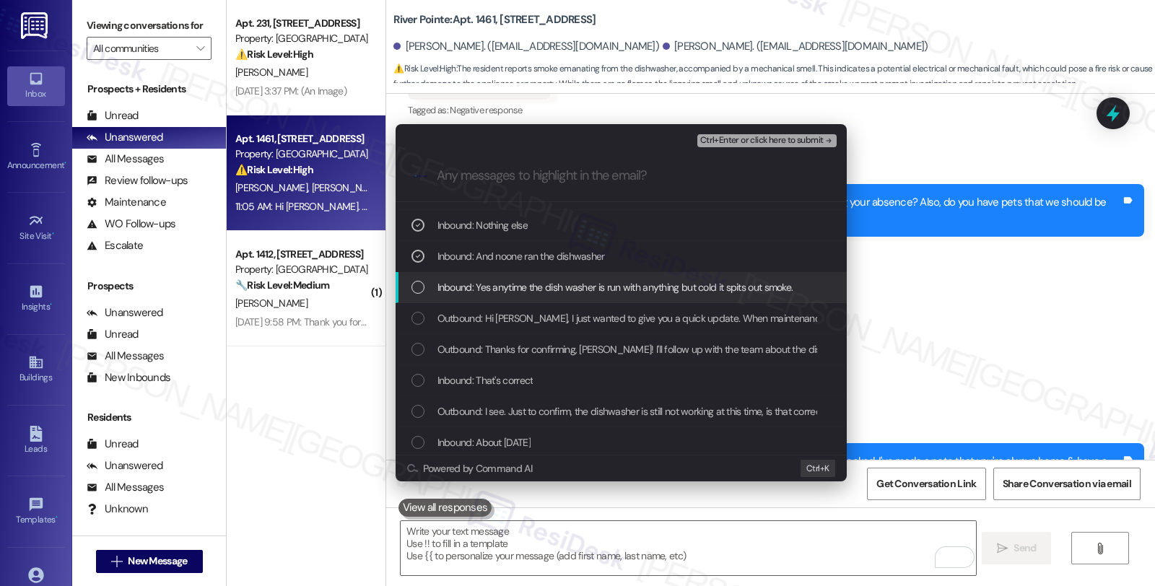
click at [588, 292] on span "Inbound: Yes anytime the dish washer is run with anything but cold it spits out…" at bounding box center [615, 287] width 356 height 16
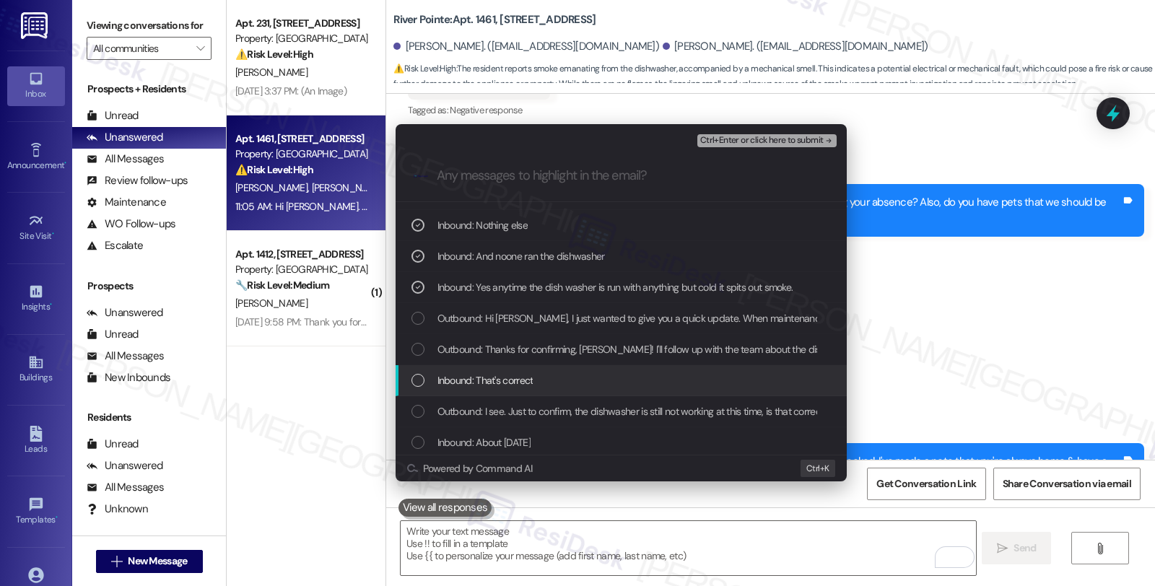
click at [553, 380] on div "Inbound: That's correct" at bounding box center [622, 380] width 422 height 16
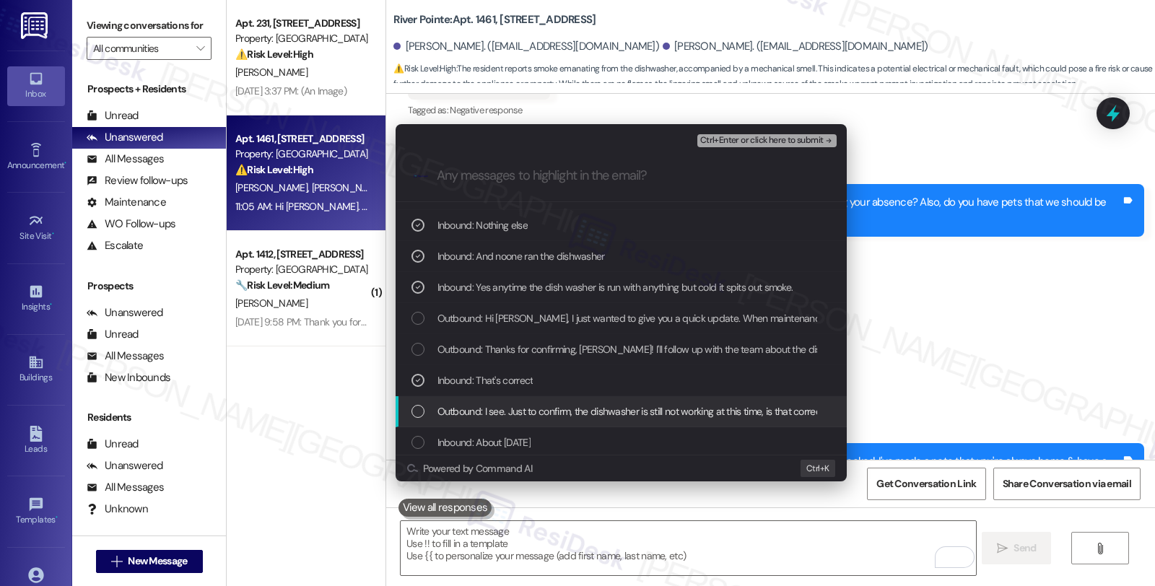
scroll to position [321, 0]
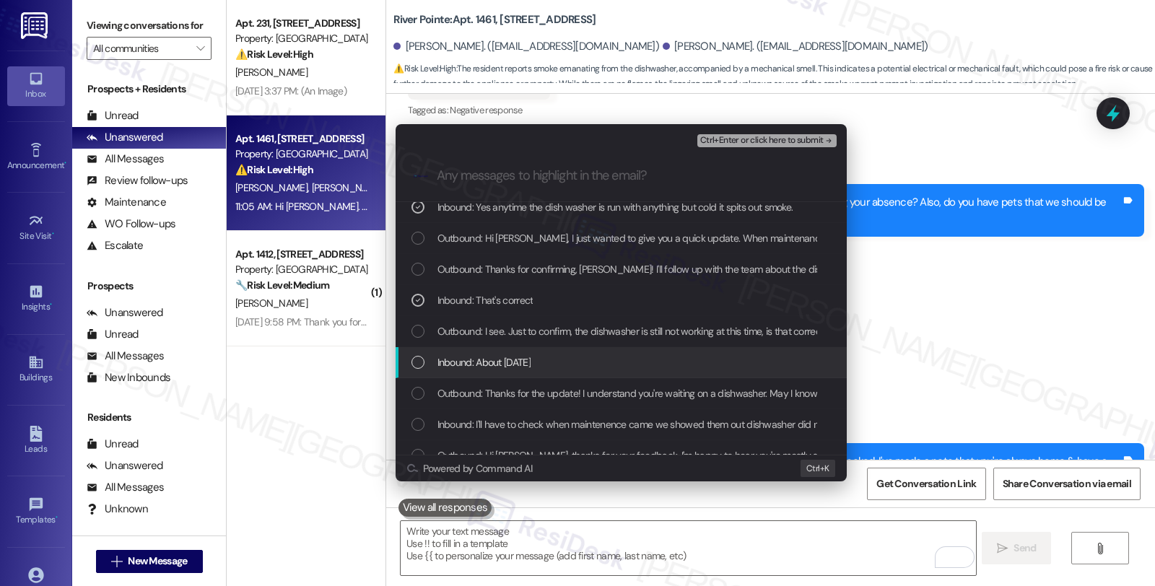
click at [570, 363] on div "Inbound: About [DATE]" at bounding box center [622, 362] width 422 height 16
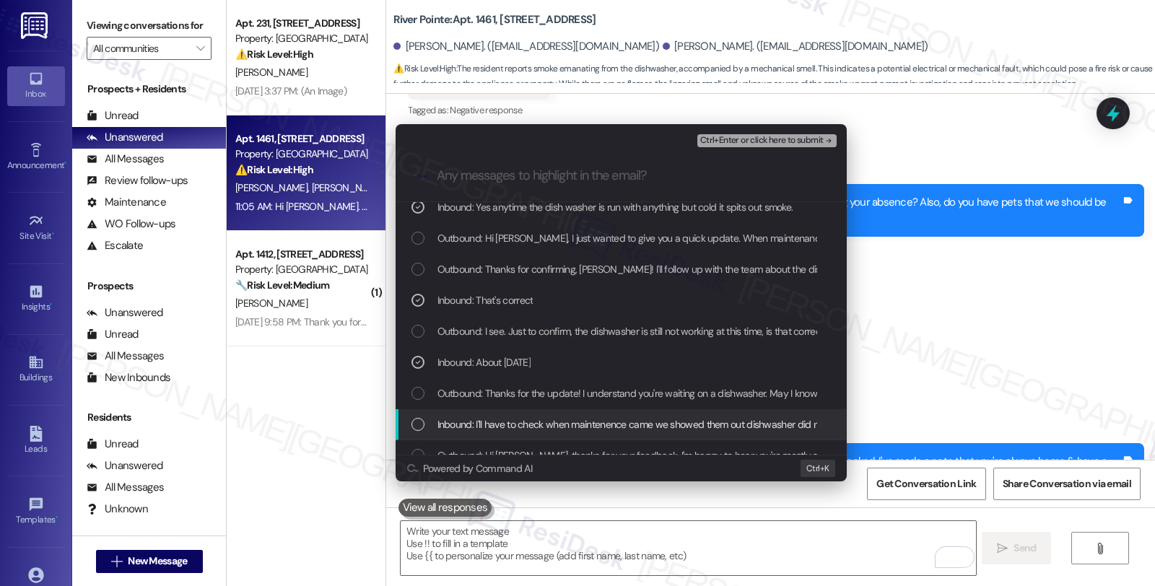
click at [580, 427] on span "Inbound: I'll have to check when maintenence came we showed them out dishwasher…" at bounding box center [780, 425] width 686 height 16
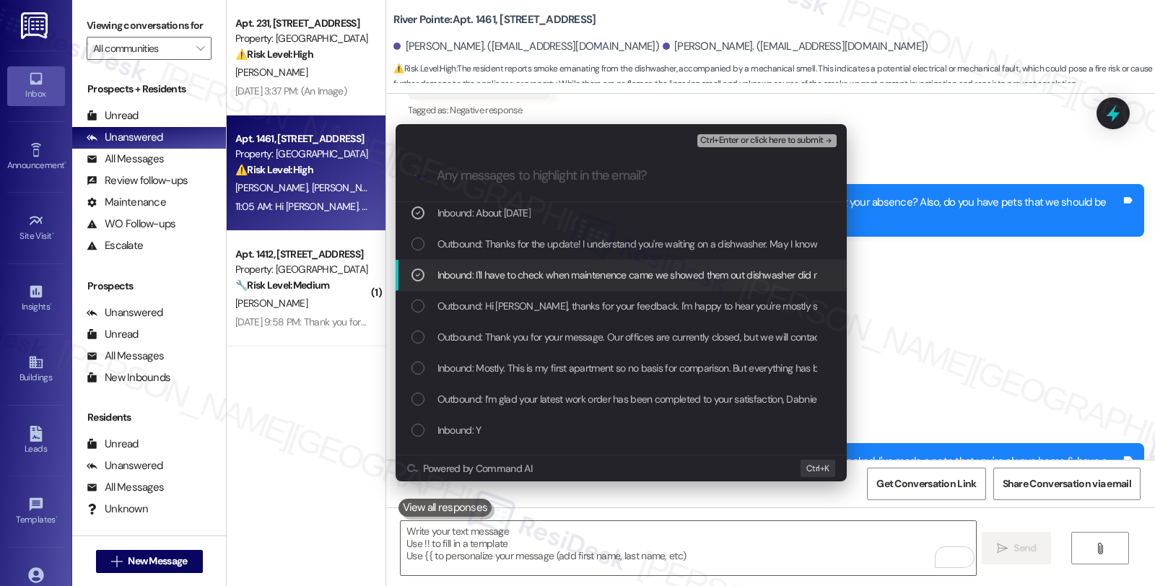
scroll to position [481, 0]
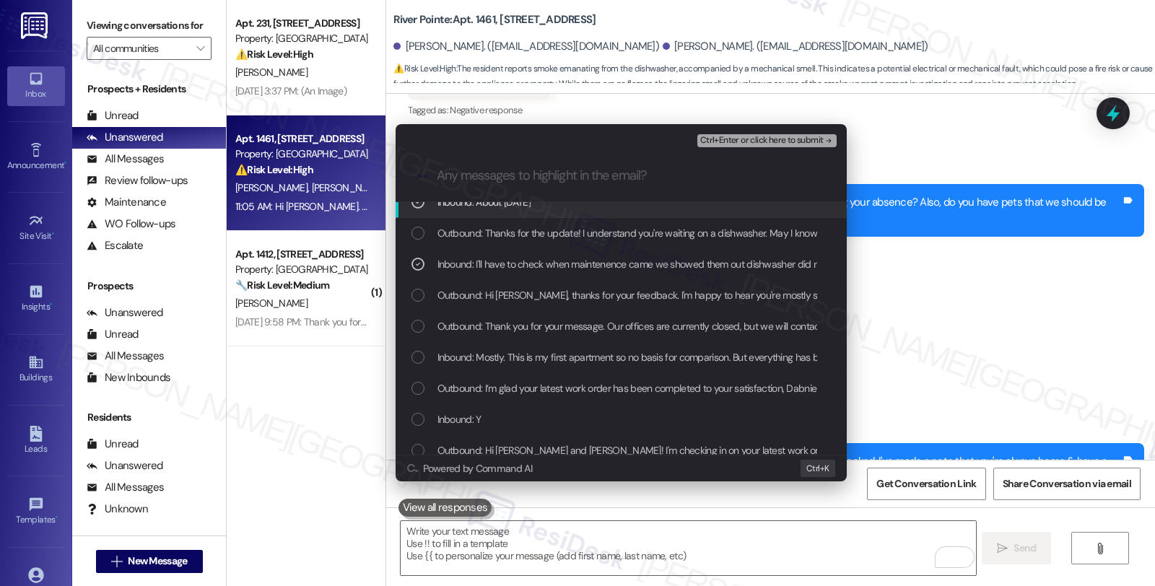
click at [737, 141] on span "Ctrl+Enter or click here to submit" at bounding box center [761, 141] width 123 height 10
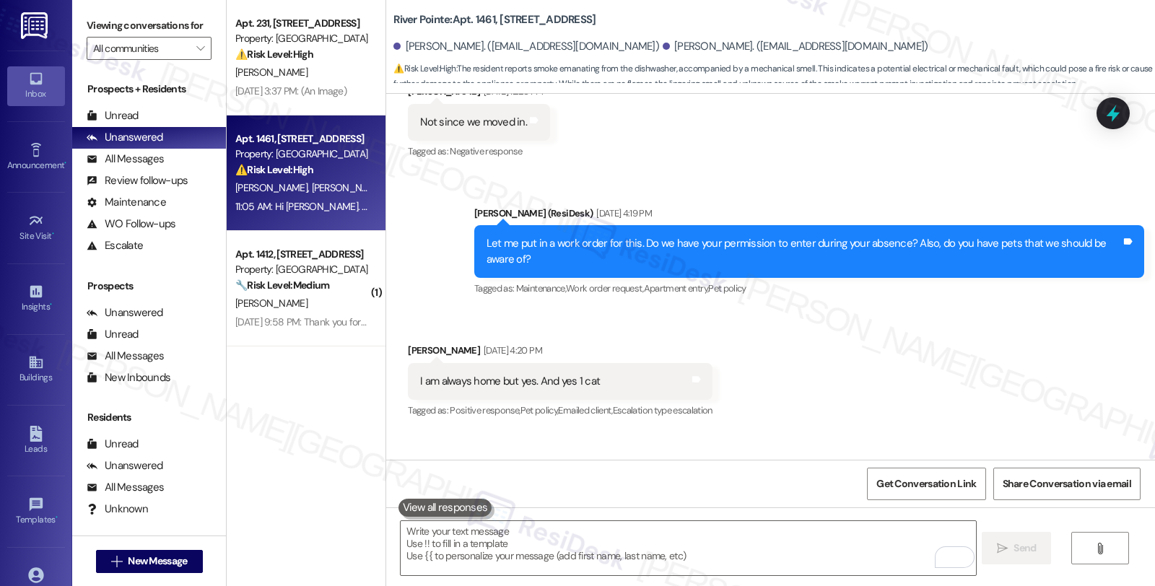
scroll to position [3882, 0]
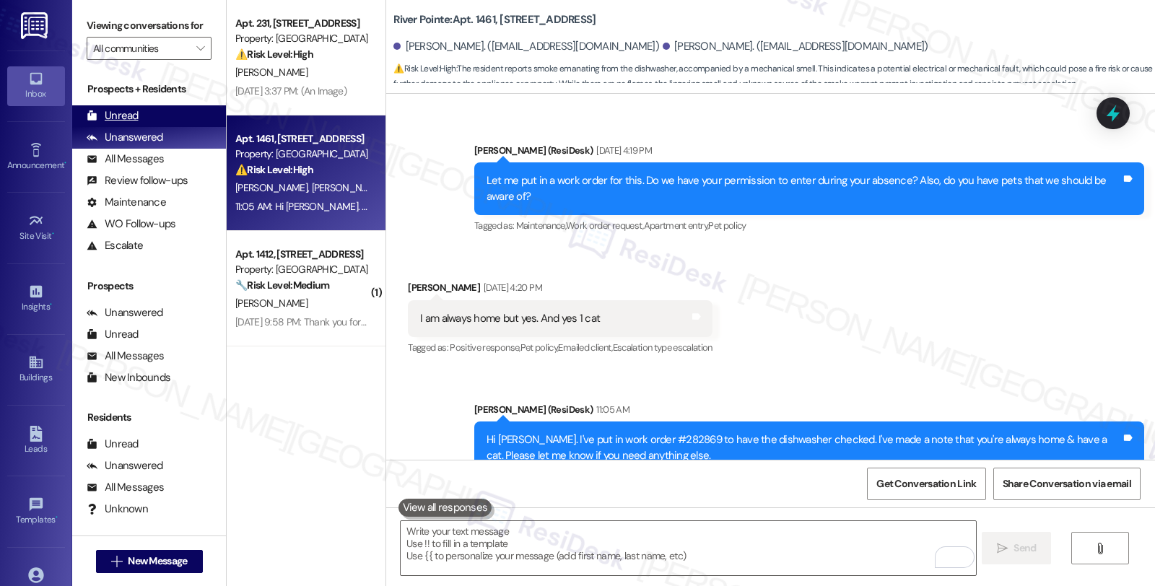
click at [136, 123] on div "Unread" at bounding box center [113, 115] width 52 height 15
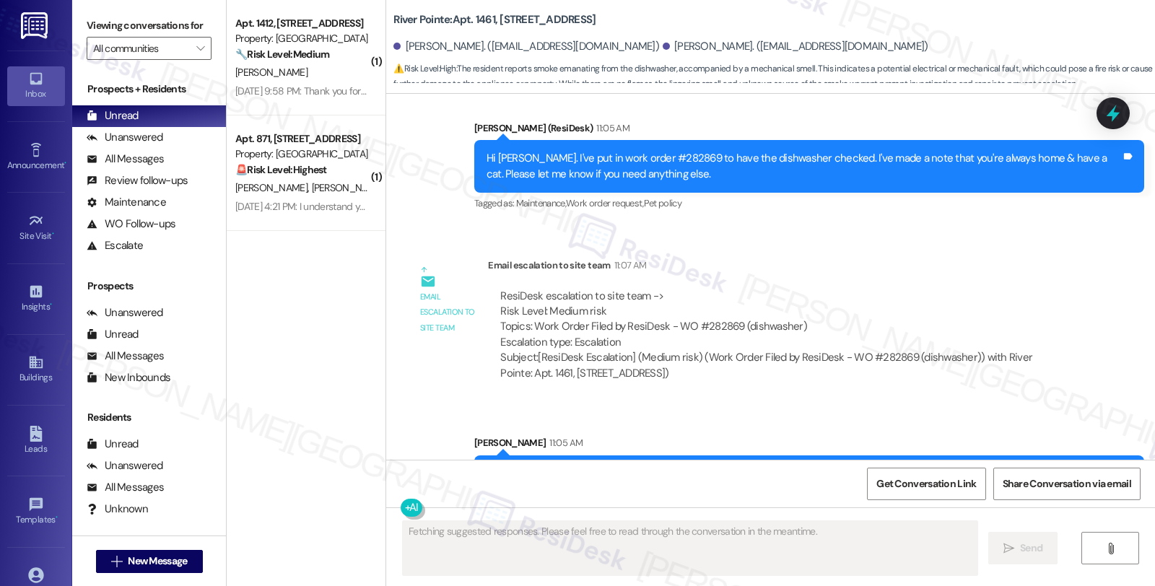
scroll to position [4176, 0]
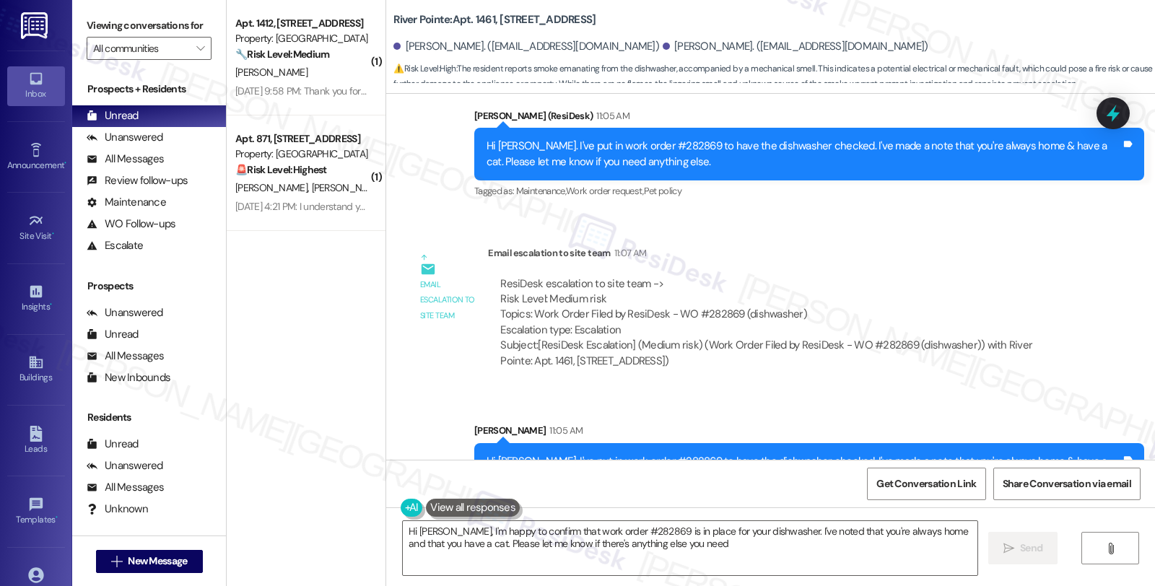
type textarea "Hi [PERSON_NAME], I'm happy to confirm that work order #282869 is in place for …"
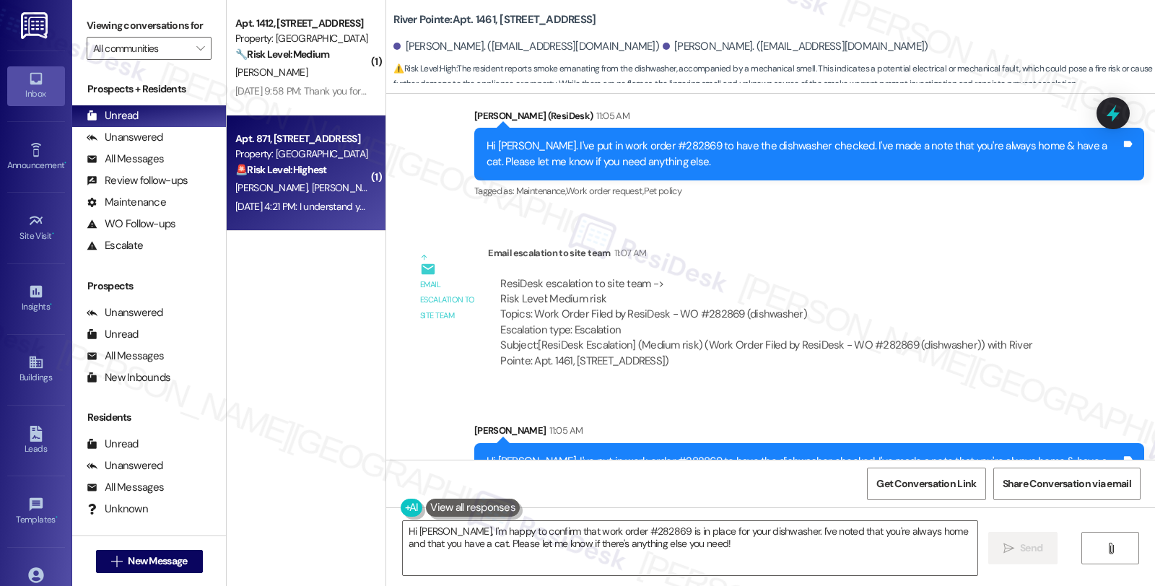
click at [329, 189] on div "[PERSON_NAME] [PERSON_NAME]" at bounding box center [302, 188] width 136 height 18
type textarea "Fetching suggested responses. Please feel free to read through the conversation…"
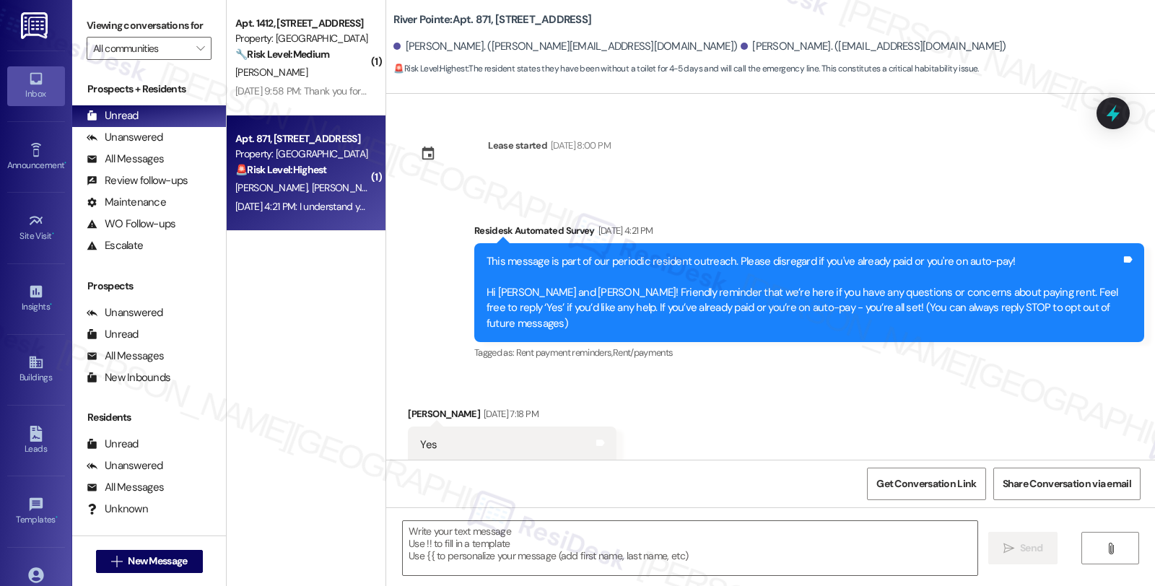
scroll to position [6696, 0]
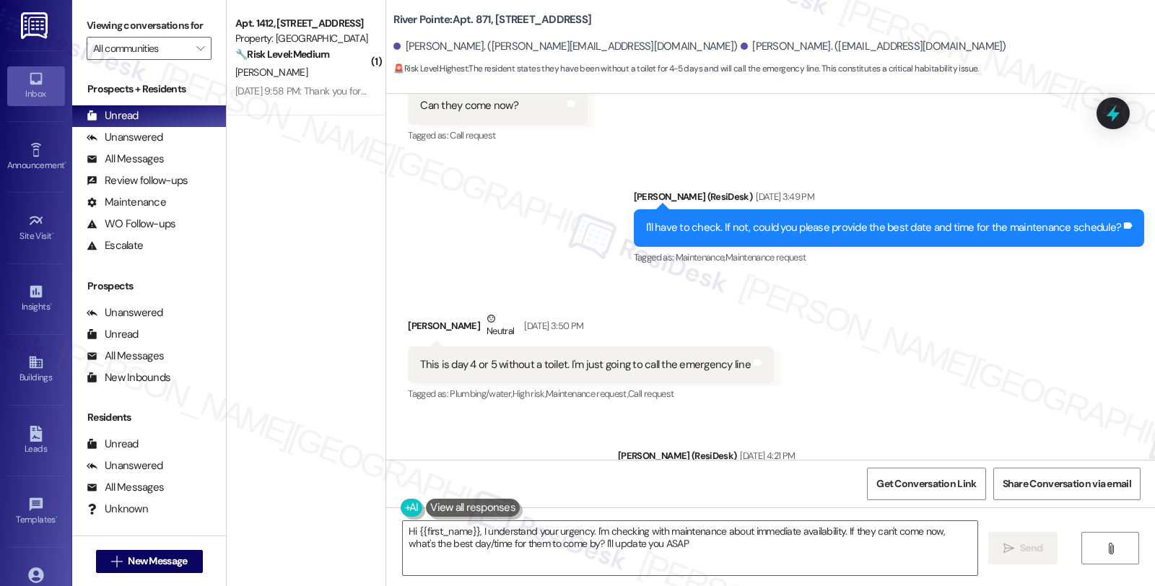
type textarea "Hi {{first_name}}, I understand your urgency. I'm checking with maintenance abo…"
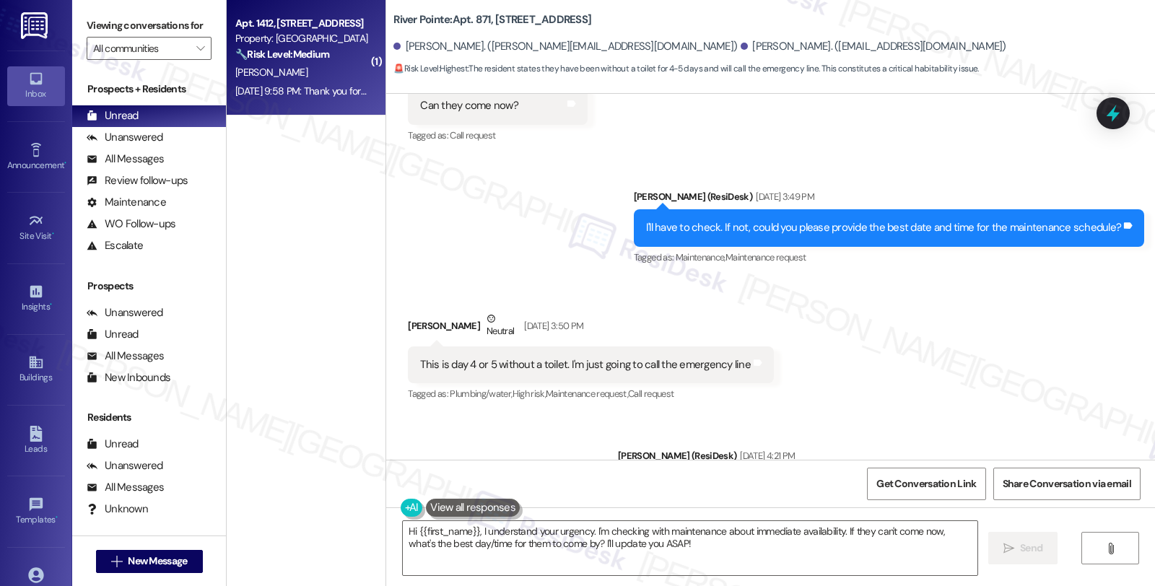
click at [287, 61] on div "🔧 Risk Level: Medium The resident reports wasp nests on the balcony. While wasp…" at bounding box center [302, 54] width 134 height 15
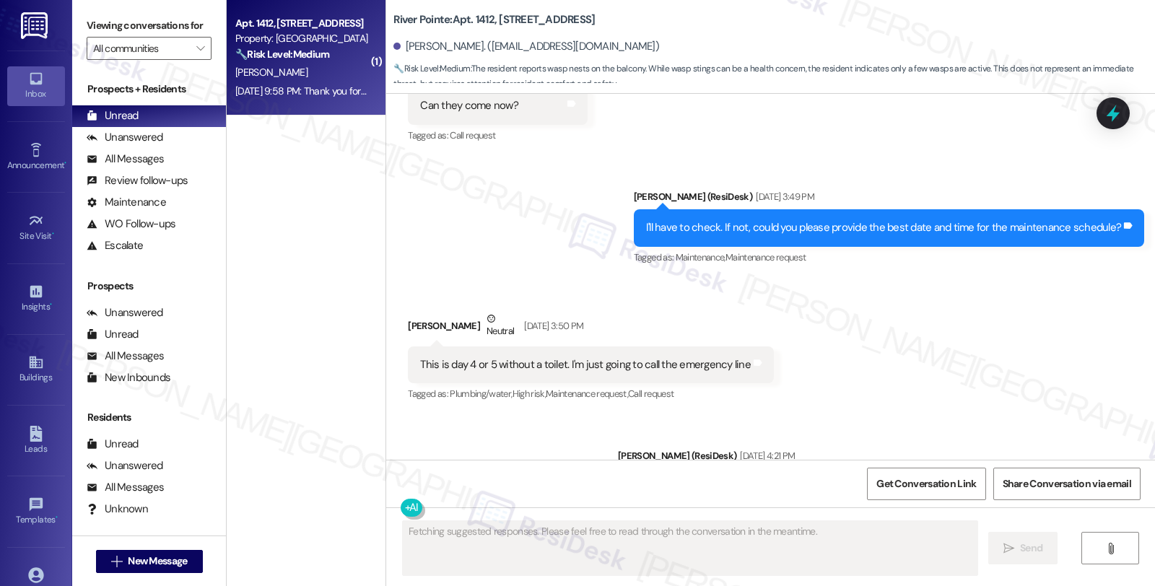
scroll to position [873, 0]
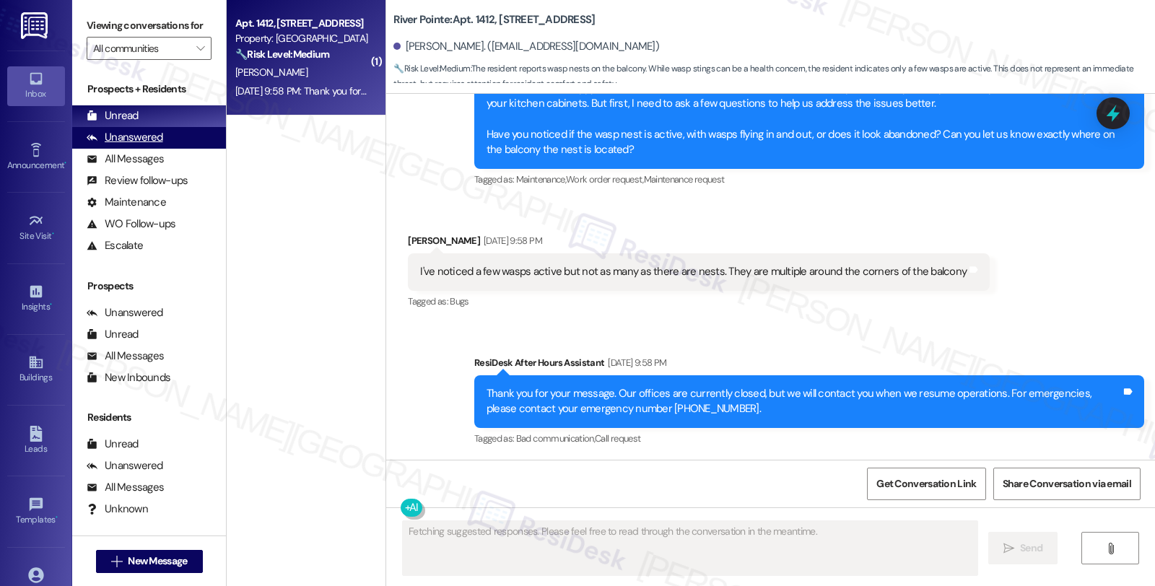
click at [149, 145] on div "Unanswered" at bounding box center [125, 137] width 77 height 15
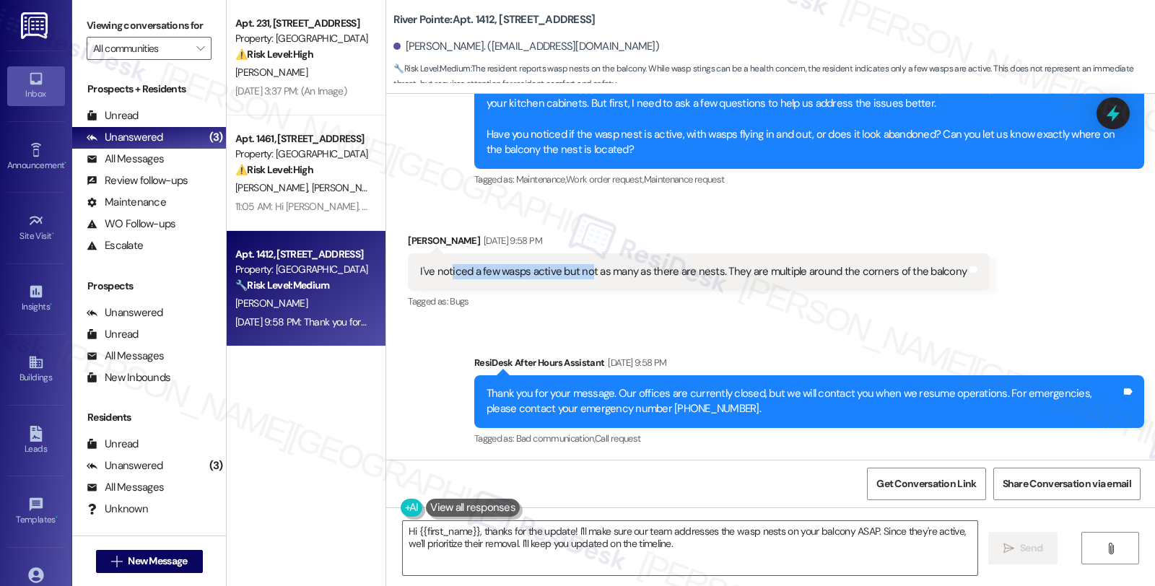
drag, startPoint x: 439, startPoint y: 276, endPoint x: 580, endPoint y: 276, distance: 140.8
click at [580, 276] on div "I've noticed a few wasps active but not as many as there are nests. They are mu…" at bounding box center [693, 271] width 546 height 15
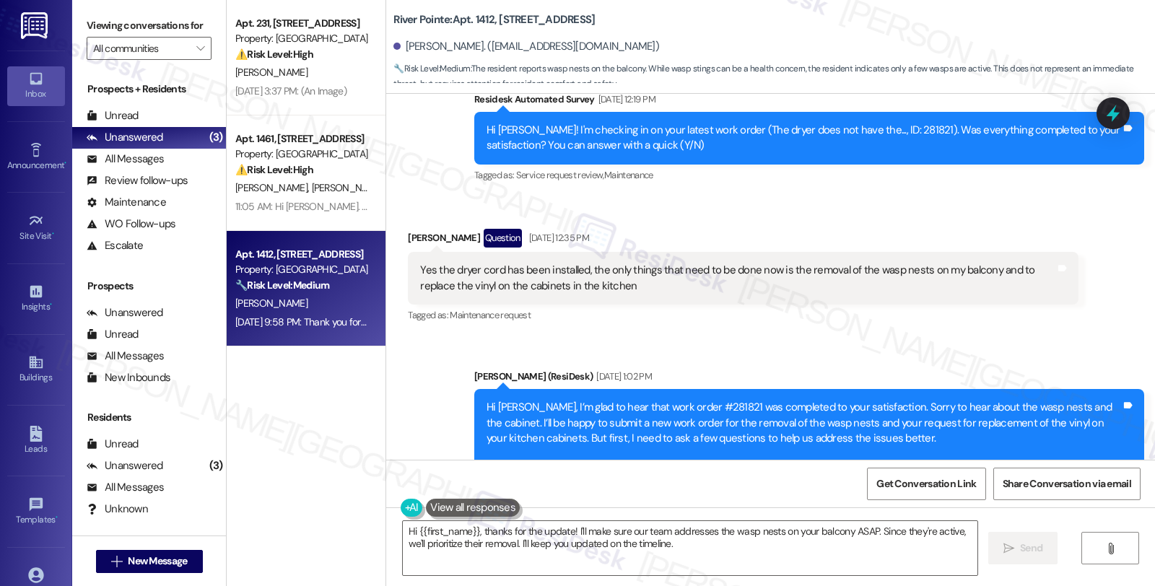
scroll to position [632, 0]
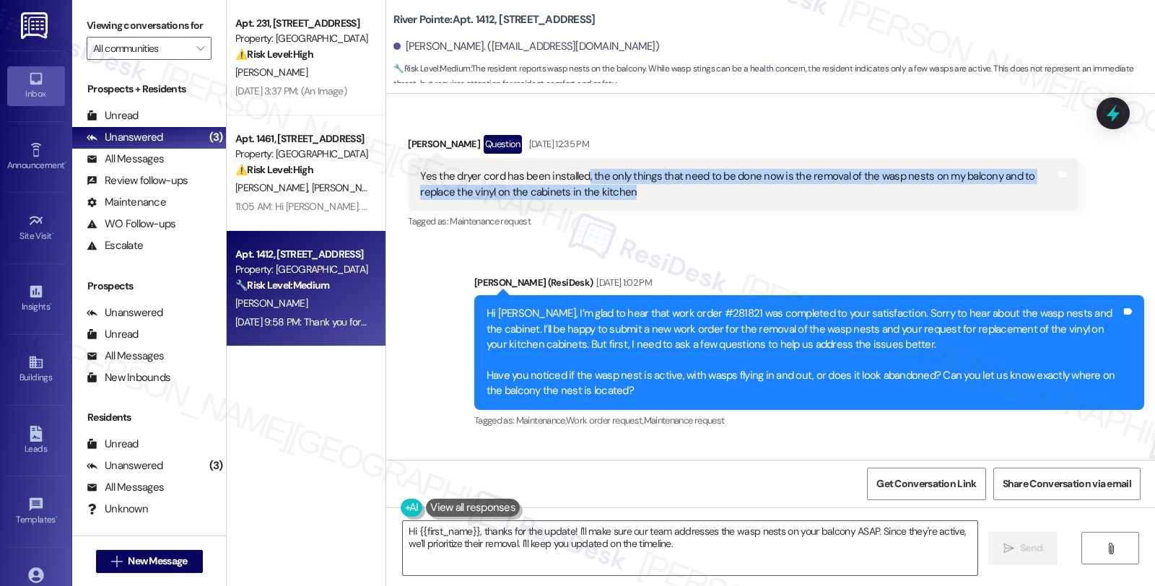
click at [603, 192] on div "Yes the dryer cord has been installed, the only things that need to be done now…" at bounding box center [737, 184] width 635 height 31
copy div ", the only things that need to be done now is the removal of the wasp nests on …"
click at [977, 173] on div "Yes the dryer cord has been installed, the only things that need to be done now…" at bounding box center [737, 184] width 635 height 31
copy div ", the only things that need to be done now is the removal of the wasp nests on …"
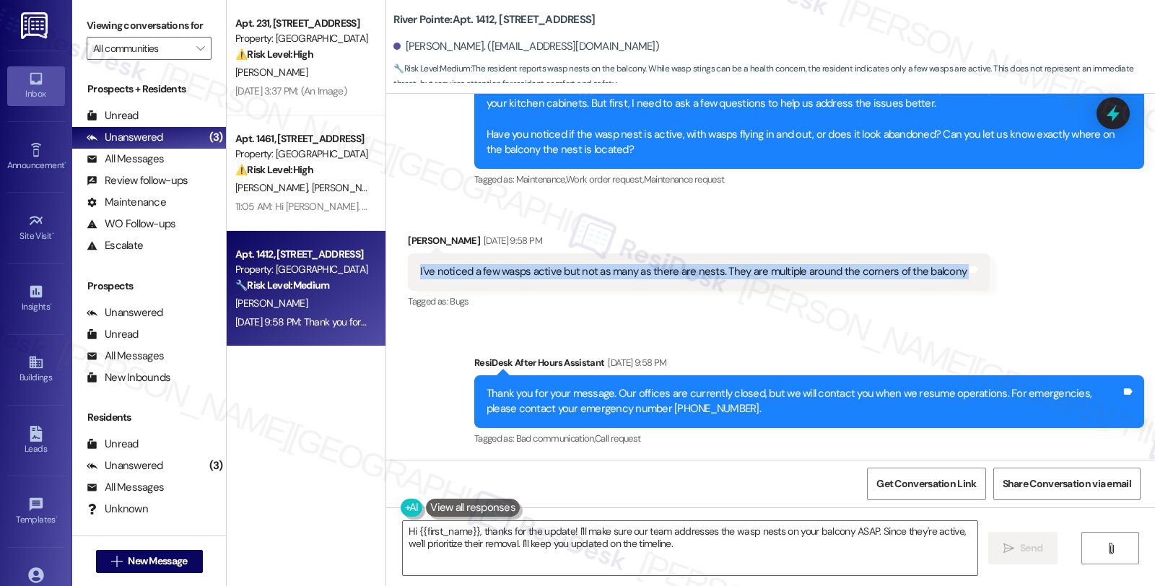
drag, startPoint x: 402, startPoint y: 274, endPoint x: 1073, endPoint y: 274, distance: 671.3
click at [1073, 274] on div "Received via SMS [PERSON_NAME] [DATE] 9:58 PM I've noticed a few wasps active b…" at bounding box center [770, 262] width 769 height 122
copy div "I've noticed a few wasps active but not as many as there are nests. They are mu…"
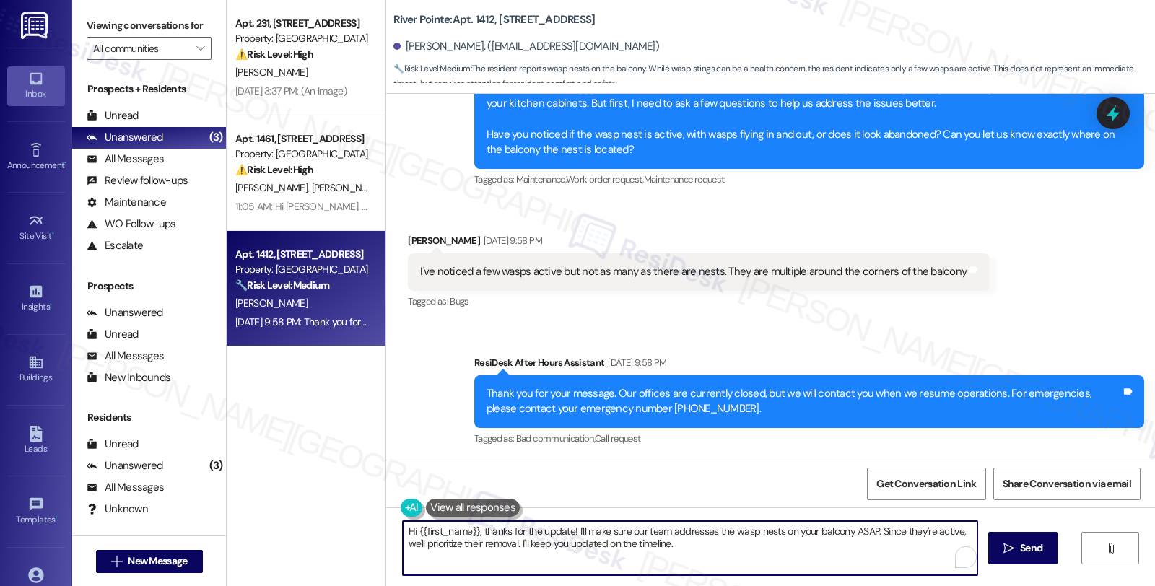
drag, startPoint x: 568, startPoint y: 531, endPoint x: 777, endPoint y: 547, distance: 210.0
click at [777, 547] on textarea "Hi {{first_name}}, thanks for the update! I'll make sure our team addresses the…" at bounding box center [690, 548] width 575 height 54
paste textarea "Are the wasp nests located in easily accessible areas, or are any of them in ha…"
type textarea "Hi {{first_name}}, thanks for the update! Are the wasp nests located in easily …"
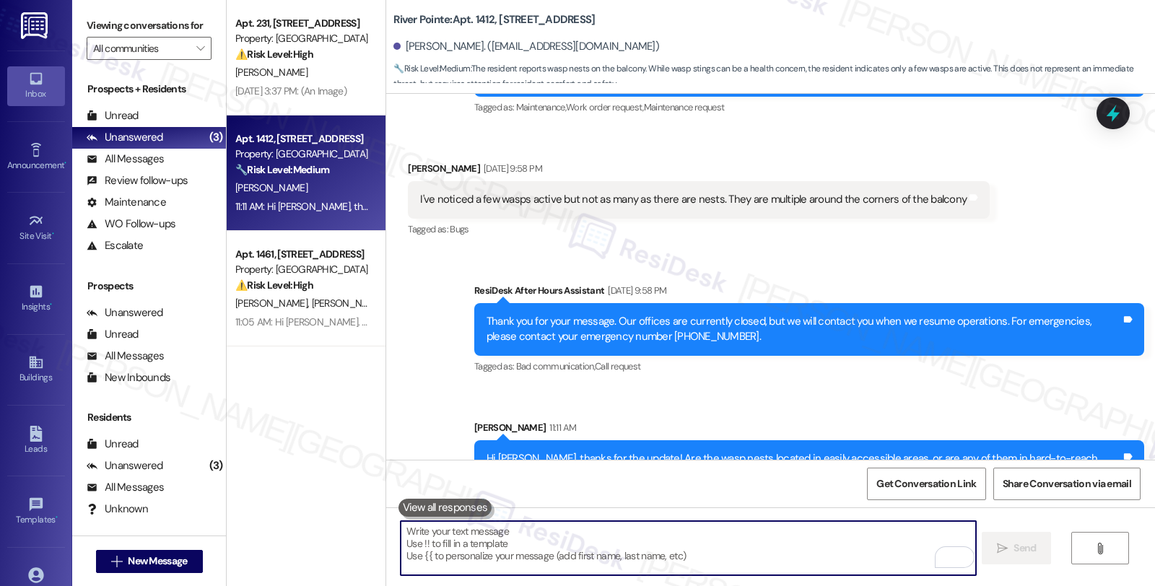
scroll to position [990, 0]
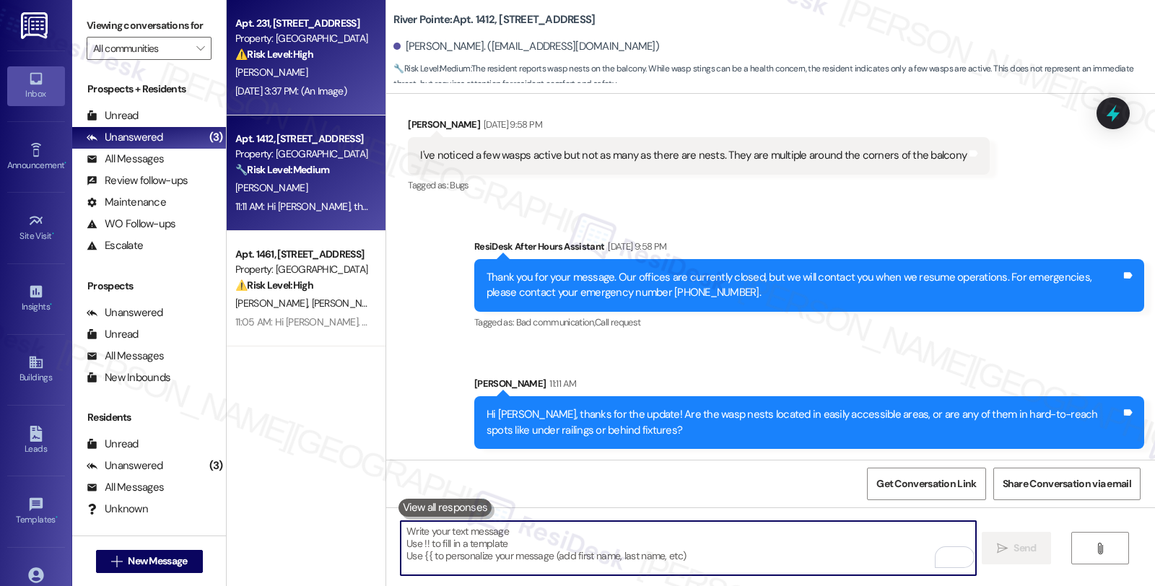
click at [285, 53] on strong "⚠️ Risk Level: High" at bounding box center [274, 54] width 78 height 13
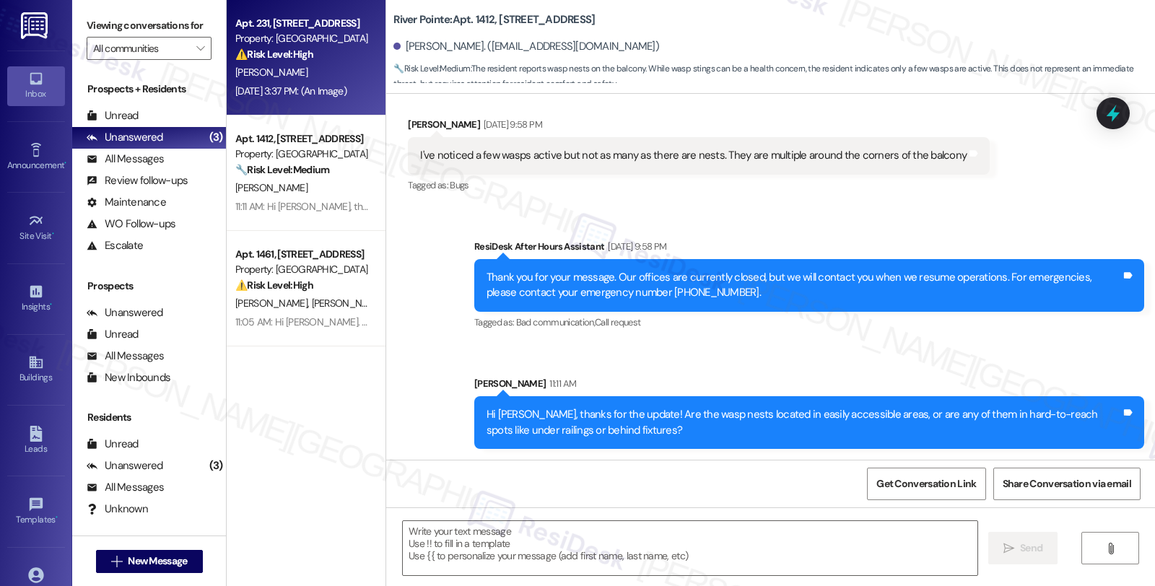
type textarea "Fetching suggested responses. Please feel free to read through the conversation…"
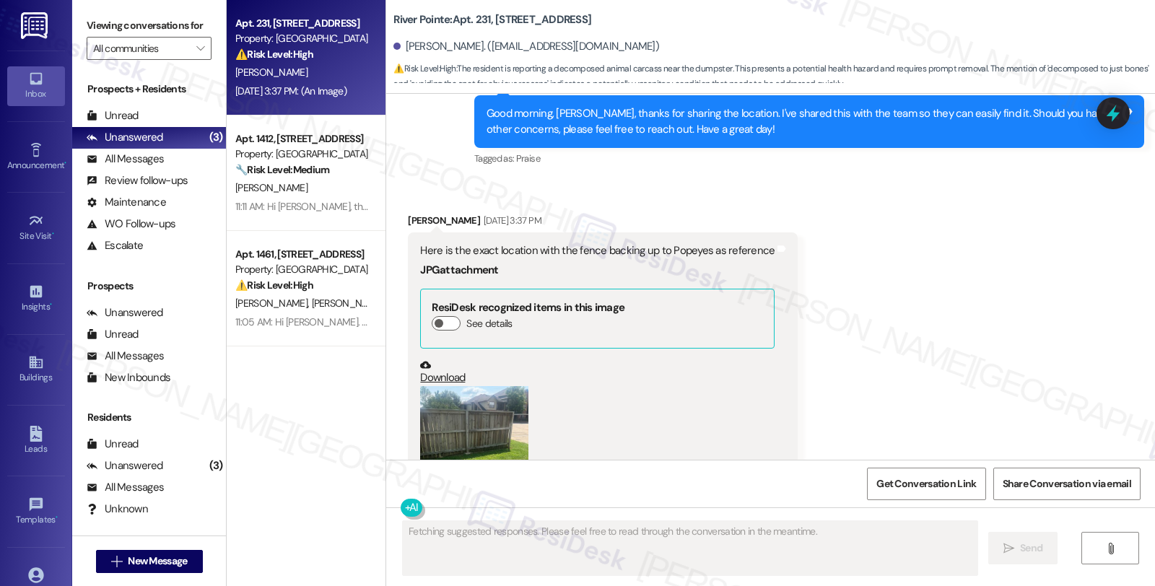
scroll to position [2065, 0]
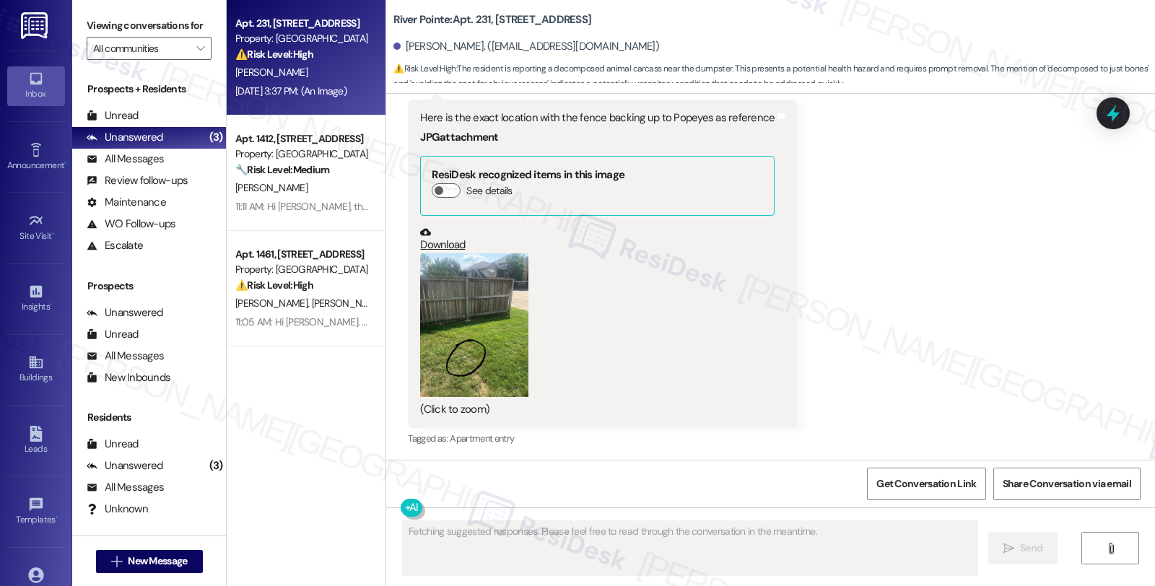
click at [445, 323] on button "Zoom image" at bounding box center [474, 325] width 108 height 144
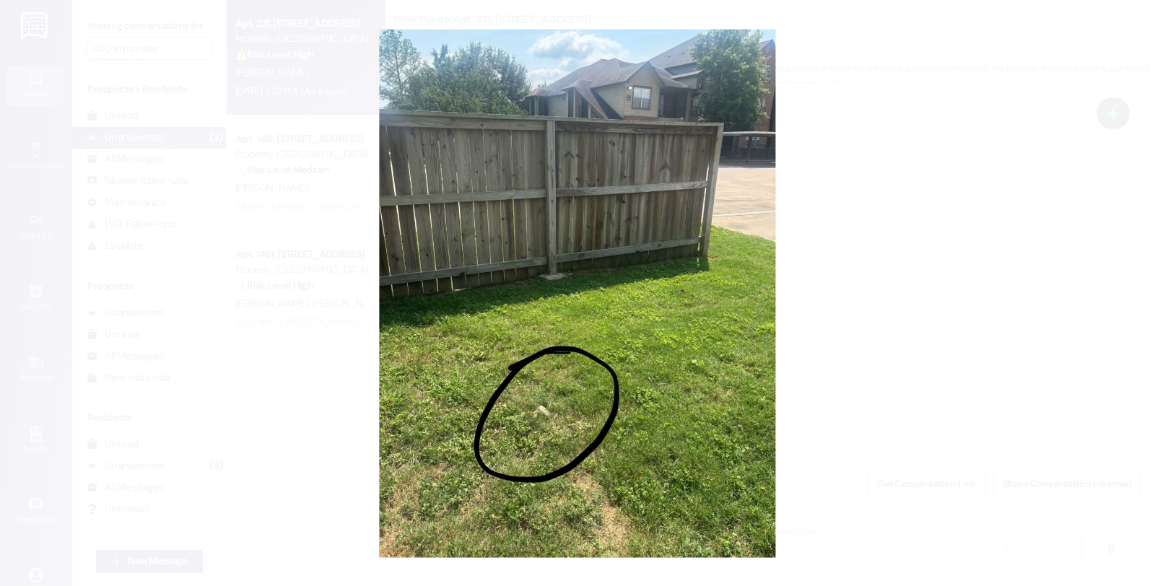
click at [910, 308] on button "Unzoom image" at bounding box center [577, 293] width 1155 height 586
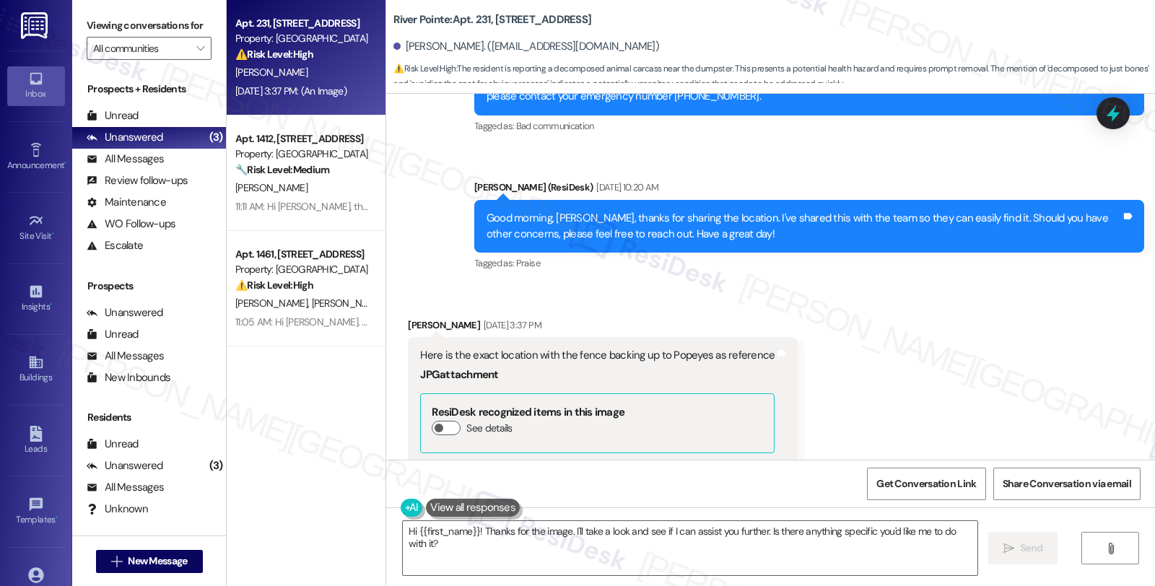
scroll to position [1823, 0]
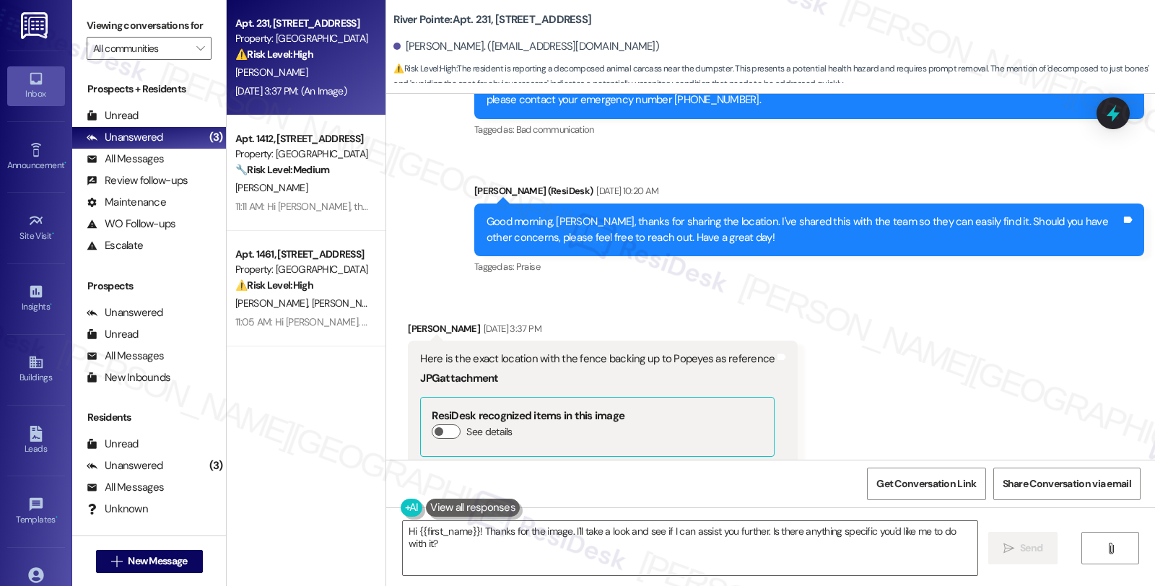
click at [423, 326] on div "[PERSON_NAME] [DATE] 3:37 PM" at bounding box center [603, 331] width 390 height 20
copy div "[PERSON_NAME]"
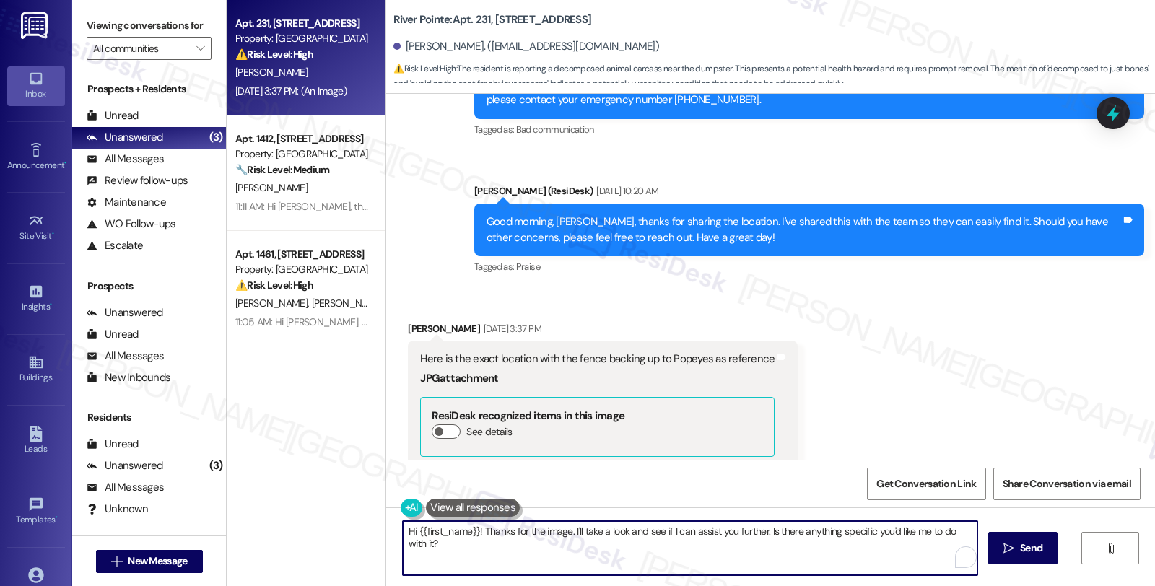
drag, startPoint x: 565, startPoint y: 531, endPoint x: 753, endPoint y: 568, distance: 191.3
click at [753, 568] on textarea "Hi {{first_name}}! Thanks for the image. I'll take a look and see if I can assi…" at bounding box center [690, 548] width 575 height 54
drag, startPoint x: 686, startPoint y: 533, endPoint x: 842, endPoint y: 540, distance: 156.1
click at [842, 540] on textarea "Hi {{first_name}}! Thanks for the image. I've notified our team about the lica" at bounding box center [688, 548] width 575 height 54
click at [687, 533] on textarea "Hi {{first_name}}! Thanks for the image. I've notified our team about the lica" at bounding box center [688, 548] width 575 height 54
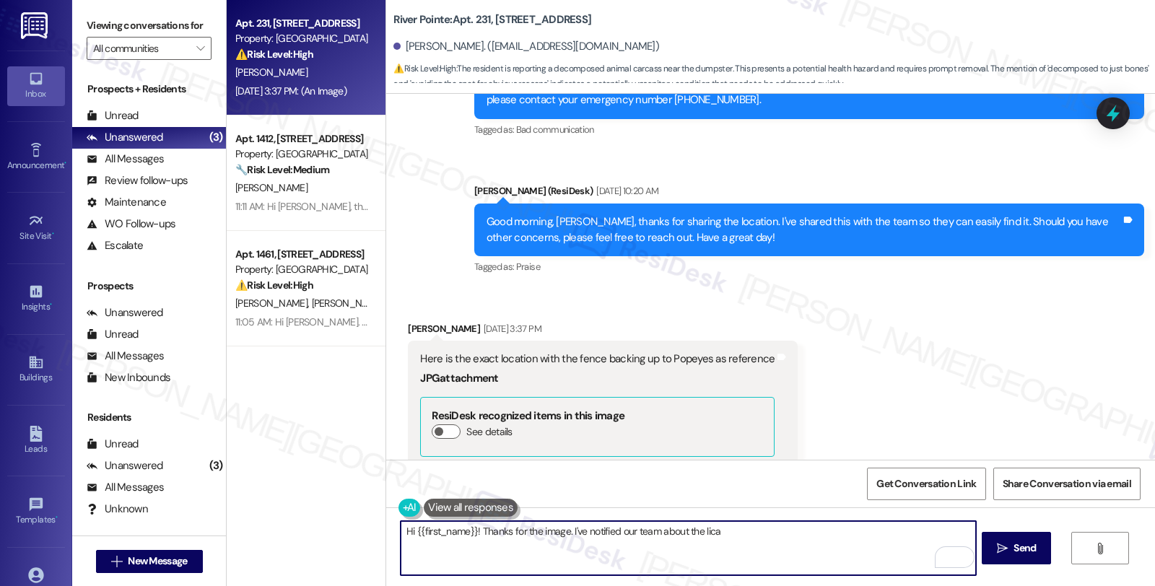
drag, startPoint x: 677, startPoint y: 529, endPoint x: 811, endPoint y: 539, distance: 133.9
click at [811, 539] on textarea "Hi {{first_name}}! Thanks for the image. I've notified our team about the lica" at bounding box center [688, 548] width 575 height 54
type textarea "Hi {{first_name}}! Thanks for the image. I've notified our team about its locat…"
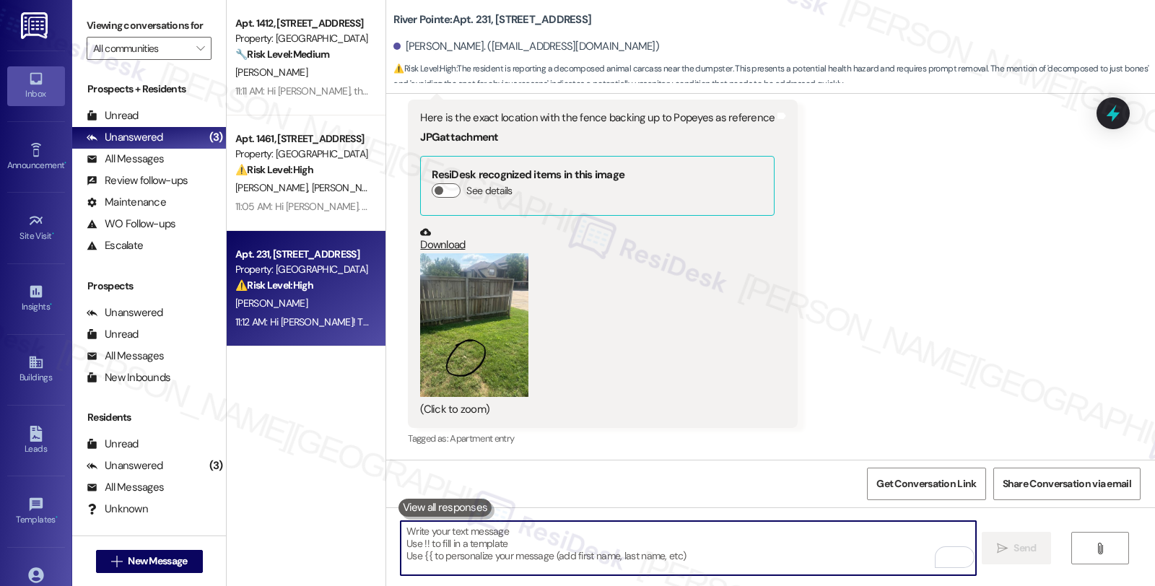
scroll to position [2166, 0]
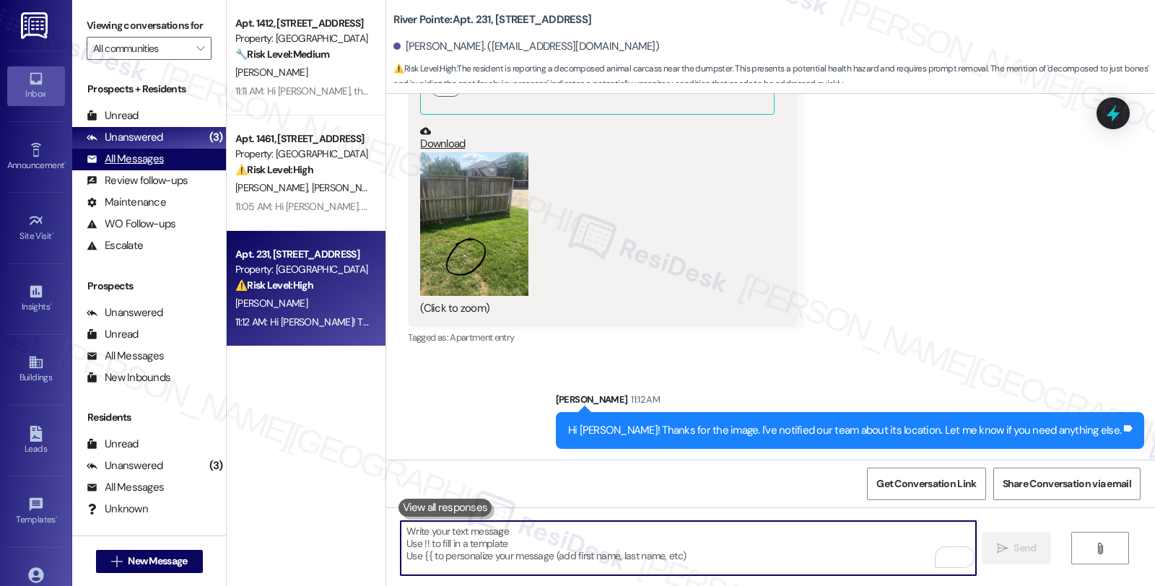
click at [156, 167] on div "All Messages" at bounding box center [125, 159] width 77 height 15
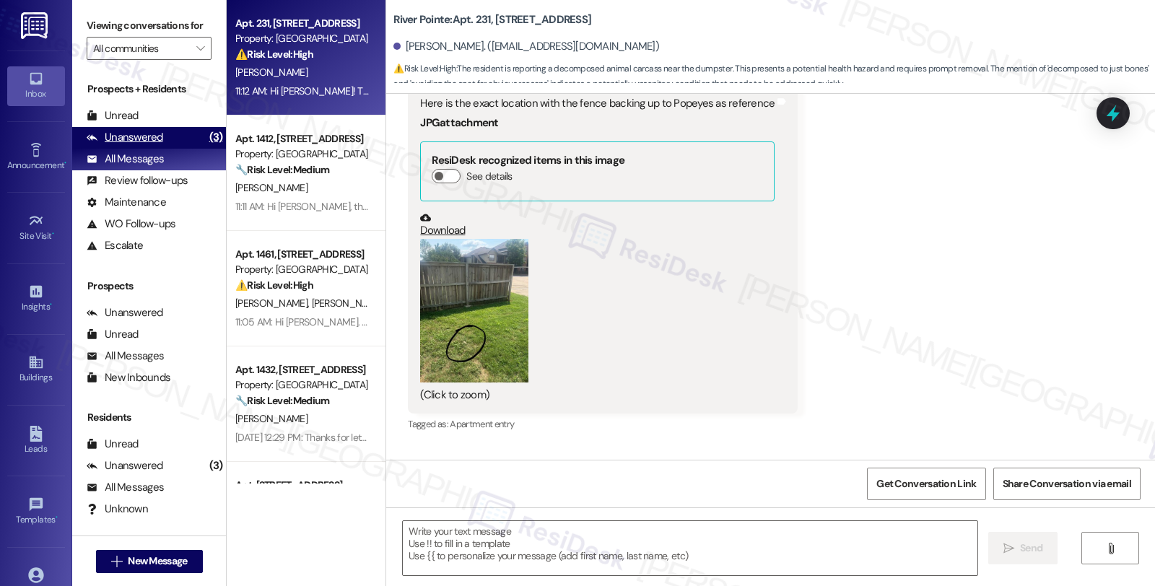
click at [157, 145] on div "Unanswered" at bounding box center [125, 137] width 77 height 15
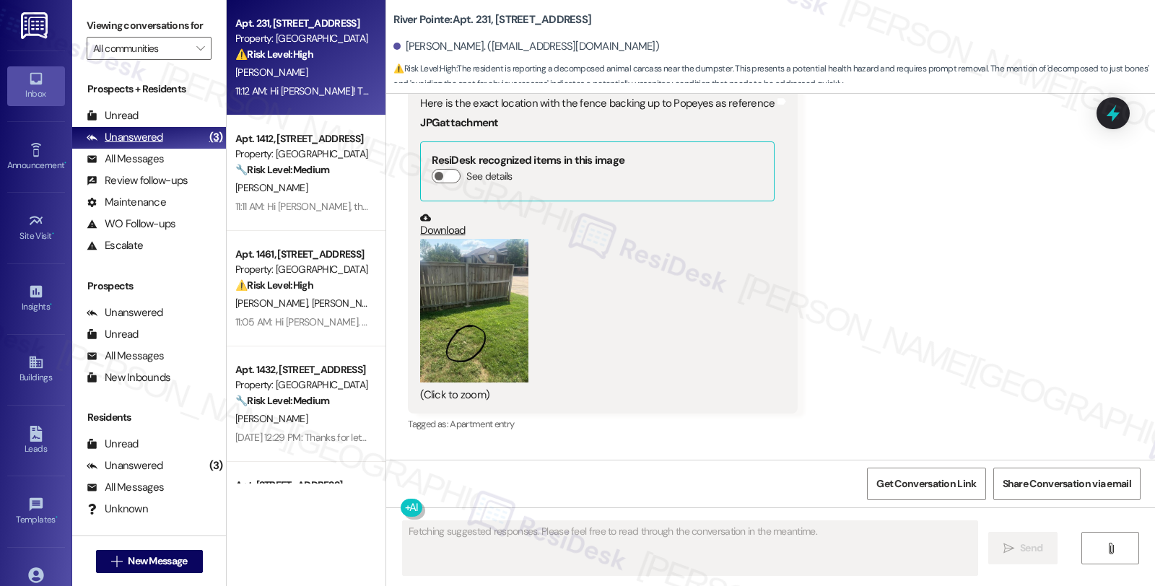
scroll to position [2065, 0]
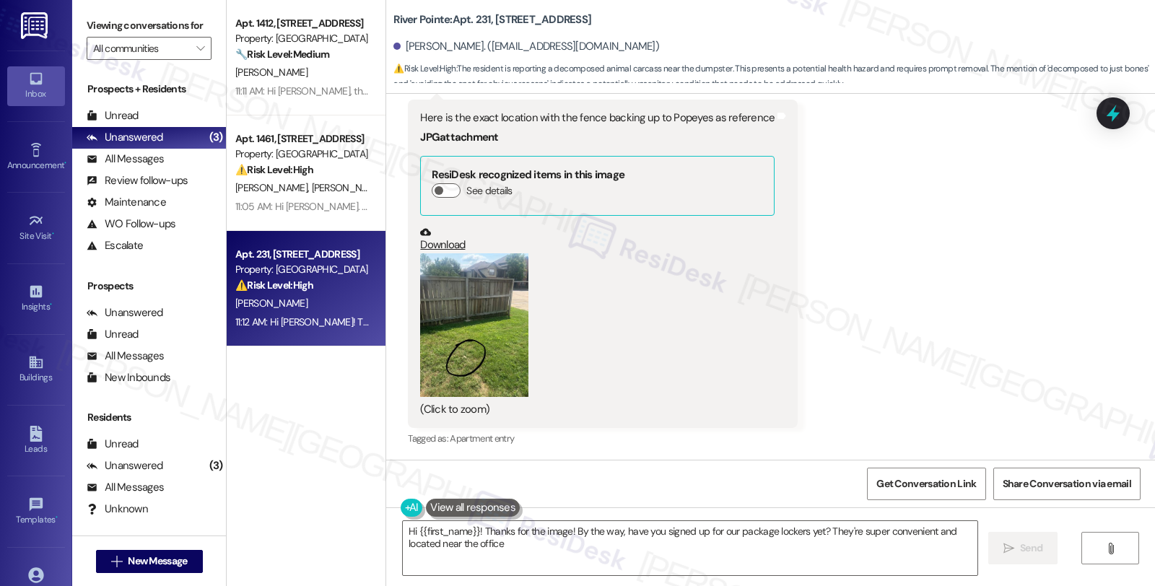
type textarea "Hi {{first_name}}! Thanks for the image! By the way, have you signed up for our…"
